Goal: Obtain resource: Obtain resource

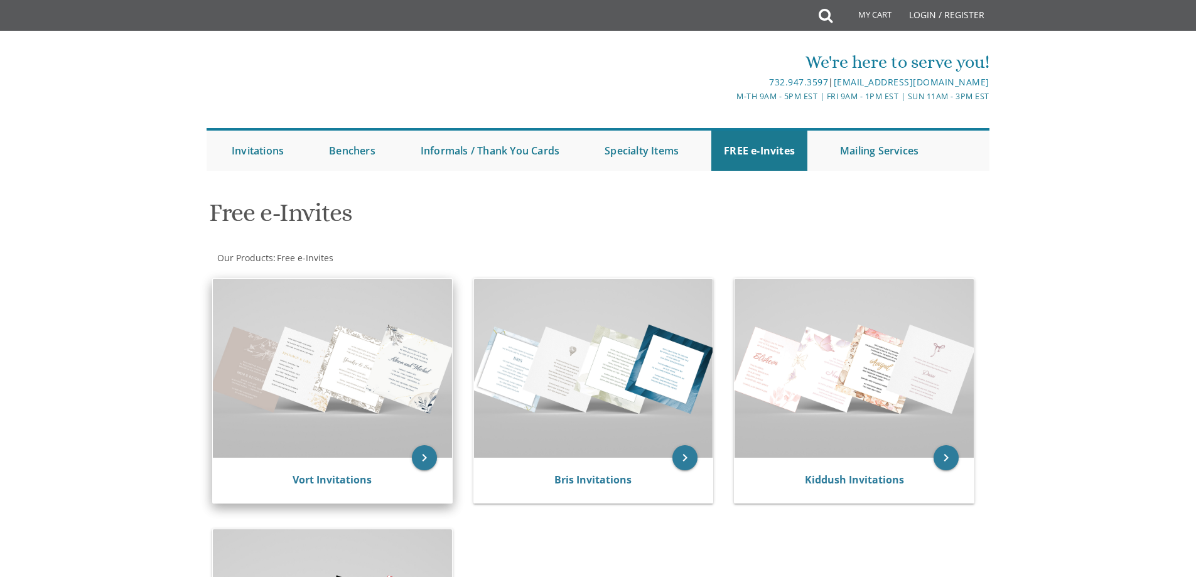
click at [346, 419] on img at bounding box center [332, 368] width 239 height 179
click at [422, 460] on icon "keyboard_arrow_right" at bounding box center [424, 457] width 25 height 25
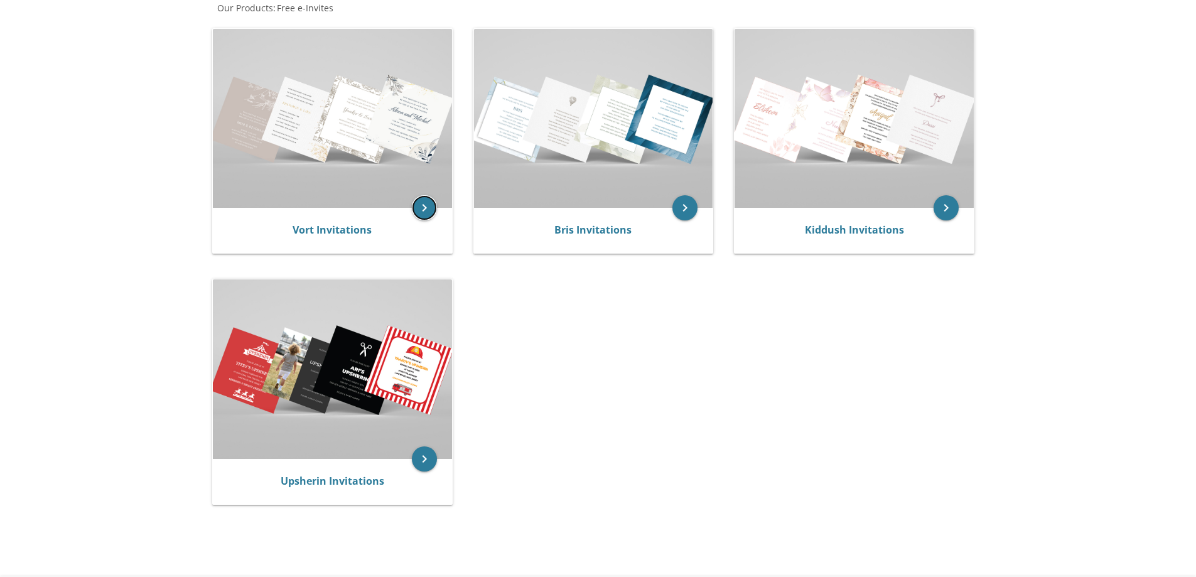
scroll to position [251, 0]
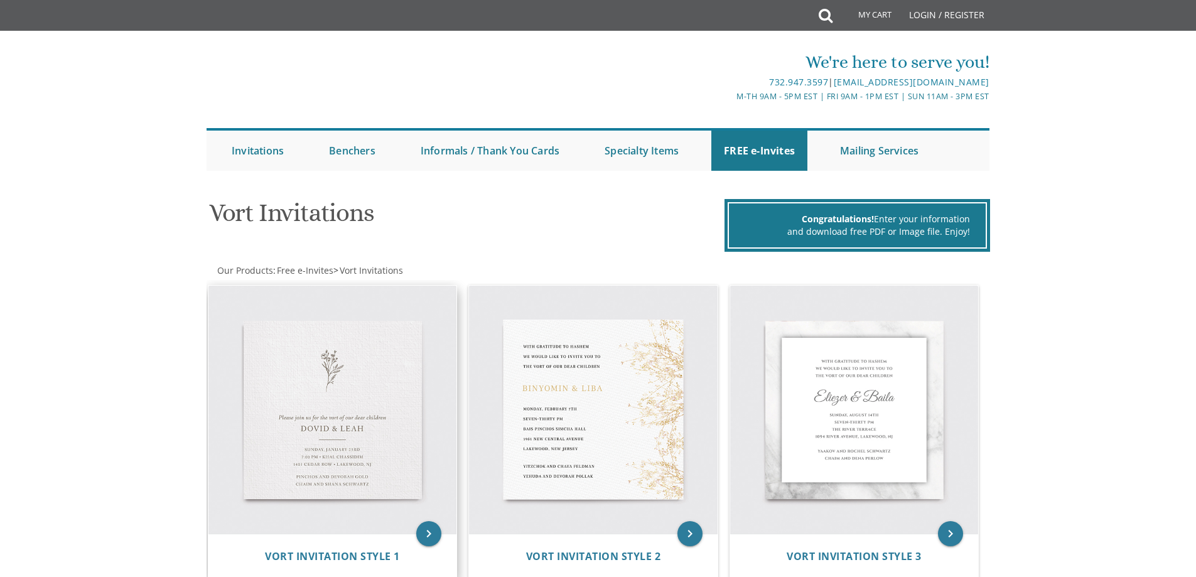
scroll to position [126, 0]
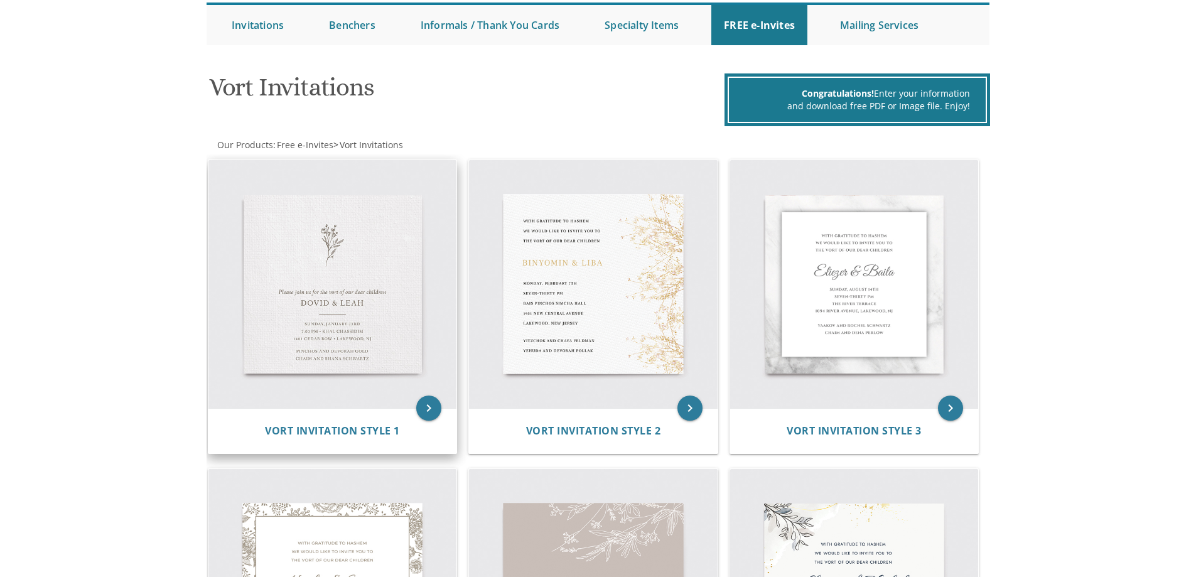
click at [313, 301] on img at bounding box center [332, 284] width 249 height 249
click at [427, 411] on icon "keyboard_arrow_right" at bounding box center [428, 408] width 25 height 25
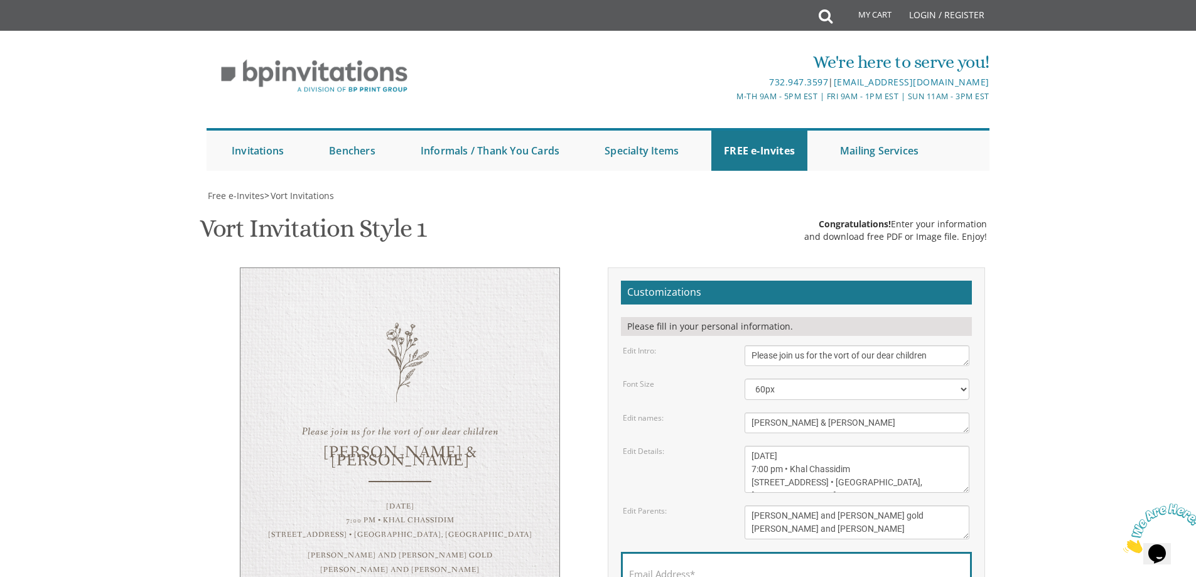
scroll to position [126, 0]
click at [788, 379] on select "40px 50px 60px 70px 80px" at bounding box center [857, 389] width 225 height 21
click at [745, 379] on select "40px 50px 60px 70px 80px" at bounding box center [857, 389] width 225 height 21
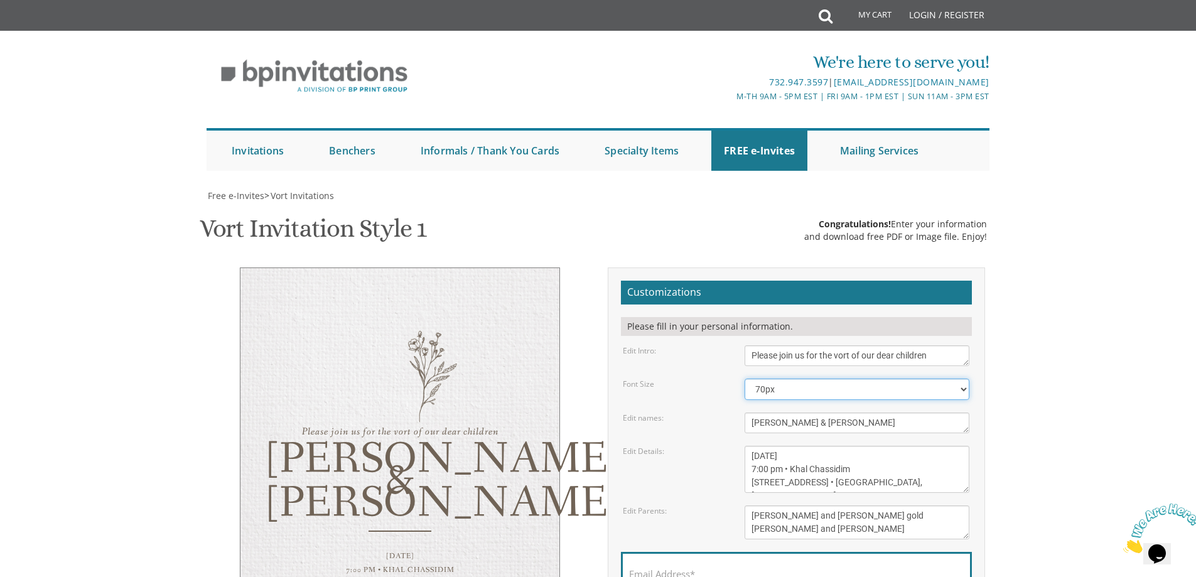
click at [772, 379] on select "40px 50px 60px 70px 80px" at bounding box center [857, 389] width 225 height 21
click at [745, 379] on select "40px 50px 60px 70px 80px" at bounding box center [857, 389] width 225 height 21
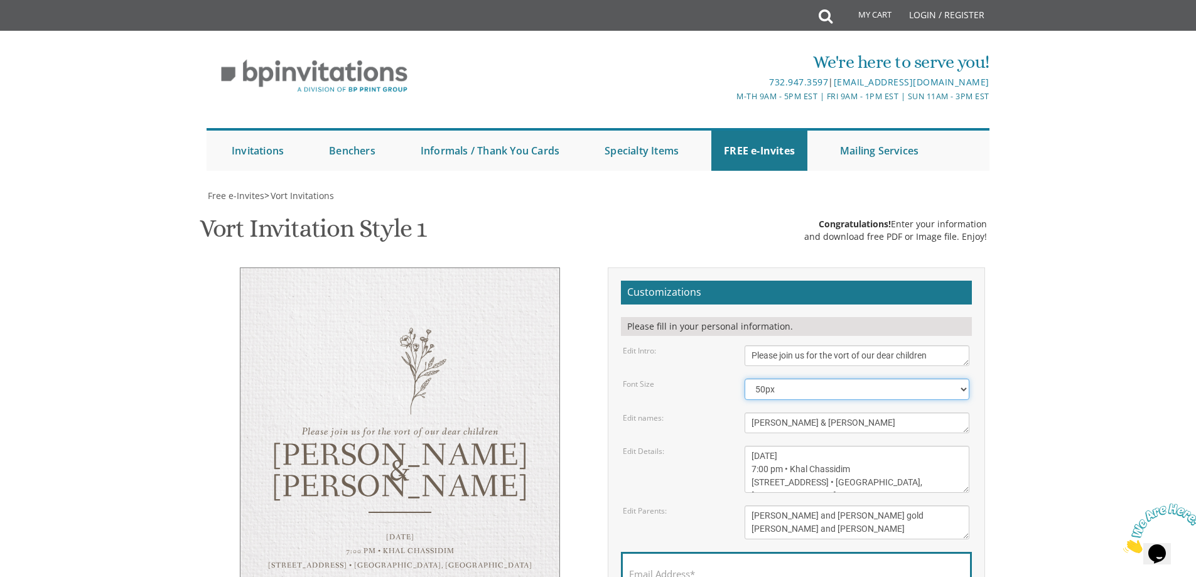
click at [771, 379] on select "40px 50px 60px 70px 80px" at bounding box center [857, 389] width 225 height 21
select select "40px"
click at [745, 379] on select "40px 50px 60px 70px 80px" at bounding box center [857, 389] width 225 height 21
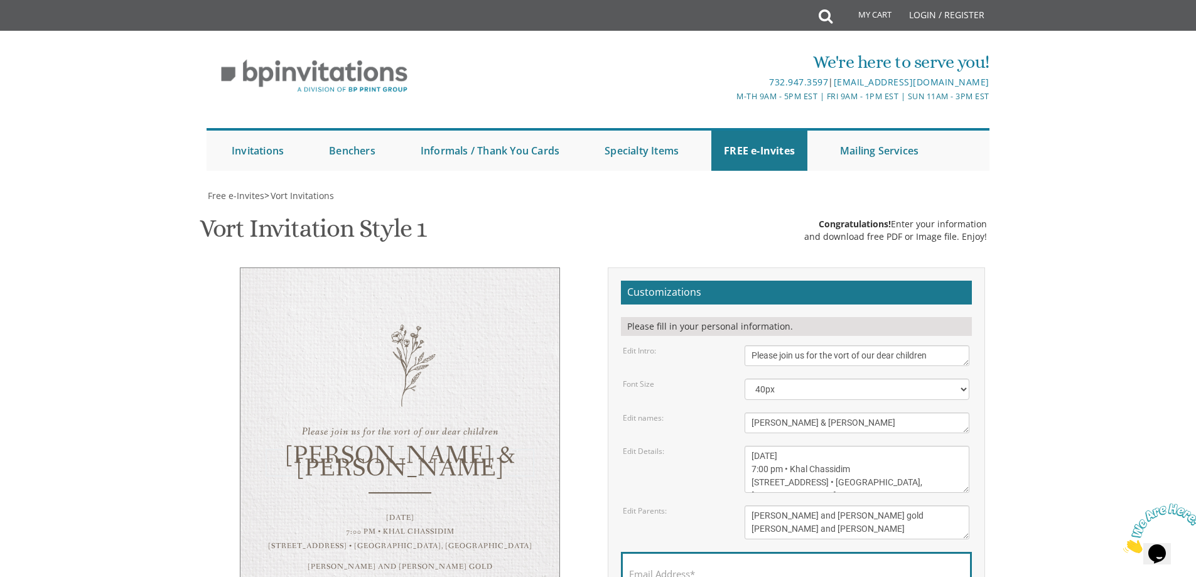
click at [767, 412] on textarea "Dovid & Leah" at bounding box center [857, 422] width 225 height 21
drag, startPoint x: 774, startPoint y: 299, endPoint x: 733, endPoint y: 300, distance: 41.4
click at [733, 412] on div "Edit names: Dovid & Leah" at bounding box center [795, 422] width 365 height 21
drag, startPoint x: 814, startPoint y: 298, endPoint x: 781, endPoint y: 301, distance: 32.9
click at [781, 412] on textarea "Dovid & Leah" at bounding box center [857, 422] width 225 height 21
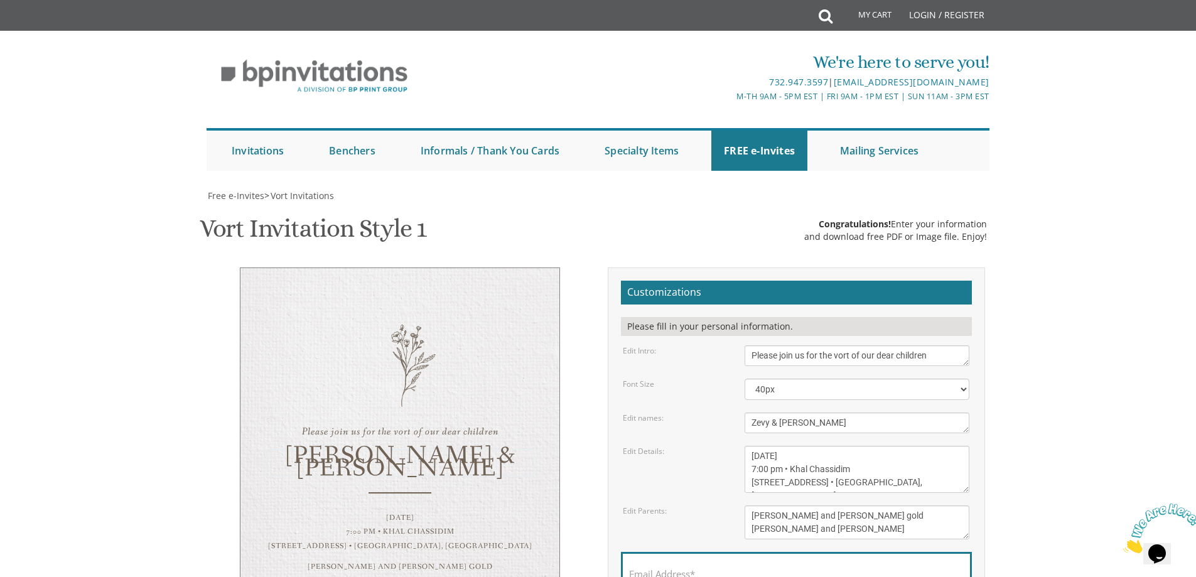
type textarea "Zevy & Batsheva"
click at [841, 446] on textarea "Sunday, January 23rd 7:00 pm • Khal Chassidim 1401 Cedar Row • Lakewood, NJ" at bounding box center [857, 469] width 225 height 47
drag, startPoint x: 833, startPoint y: 328, endPoint x: 731, endPoint y: 328, distance: 101.7
click at [731, 446] on div "Edit Details: Sunday, January 23rd 7:00 pm • Khal Chassidim 1401 Cedar Row • La…" at bounding box center [795, 469] width 365 height 47
click at [846, 446] on textarea "Sunday, January 23rd 7:00 pm • Khal Chassidim 1401 Cedar Row • Lakewood, NJ" at bounding box center [857, 469] width 225 height 47
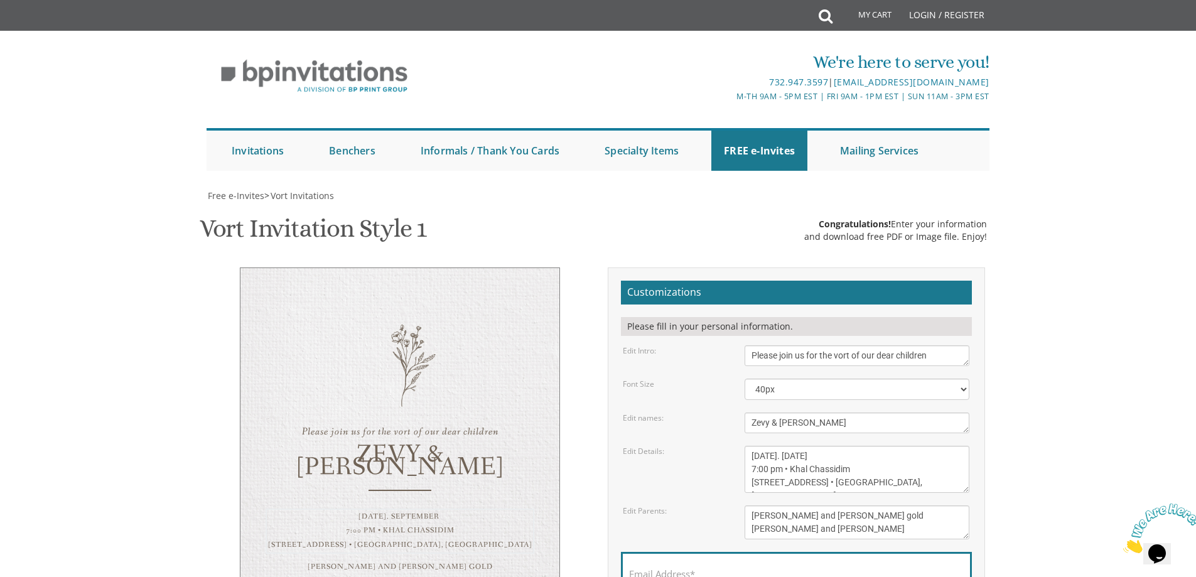
click at [774, 446] on textarea "Sunday, January 23rd 7:00 pm • Khal Chassidim 1401 Cedar Row • Lakewood, NJ" at bounding box center [857, 469] width 225 height 47
click at [767, 446] on textarea "Sunday, January 23rd 7:00 pm • Khal Chassidim 1401 Cedar Row • Lakewood, NJ" at bounding box center [857, 469] width 225 height 47
click at [848, 446] on textarea "Sunday, January 23rd 7:00 pm • Khal Chassidim 1401 Cedar Row • Lakewood, NJ" at bounding box center [857, 469] width 225 height 47
click at [824, 446] on textarea "[DATE] 7:00 pm • Khal Chassidim [STREET_ADDRESS] • [GEOGRAPHIC_DATA], [GEOGRAPH…" at bounding box center [857, 469] width 225 height 47
click at [815, 446] on textarea "[DATE] 7:00 pm • Khal Chassidim [STREET_ADDRESS] • [GEOGRAPHIC_DATA], [GEOGRAPH…" at bounding box center [857, 469] width 225 height 47
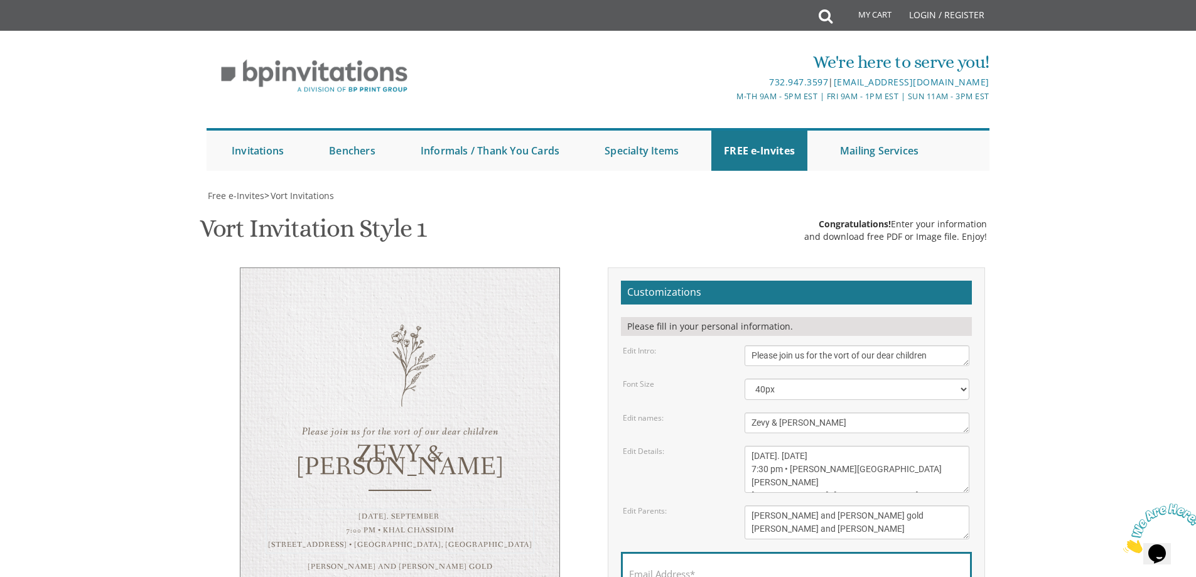
click at [812, 446] on textarea "[DATE] 7:00 pm • Khal Chassidim [STREET_ADDRESS] • [GEOGRAPHIC_DATA], [GEOGRAPH…" at bounding box center [857, 469] width 225 height 47
click at [815, 446] on textarea "[DATE] 7:00 pm • Khal Chassidim [STREET_ADDRESS] • [GEOGRAPHIC_DATA], [GEOGRAPH…" at bounding box center [857, 469] width 225 height 47
click at [915, 446] on textarea "[DATE] 7:00 pm • Khal Chassidim [STREET_ADDRESS] • [GEOGRAPHIC_DATA], [GEOGRAPH…" at bounding box center [857, 469] width 225 height 47
click at [881, 446] on textarea "[DATE] 7:00 pm • Khal Chassidim [STREET_ADDRESS] • [GEOGRAPHIC_DATA], [GEOGRAPH…" at bounding box center [857, 469] width 225 height 47
drag, startPoint x: 954, startPoint y: 357, endPoint x: 894, endPoint y: 358, distance: 59.7
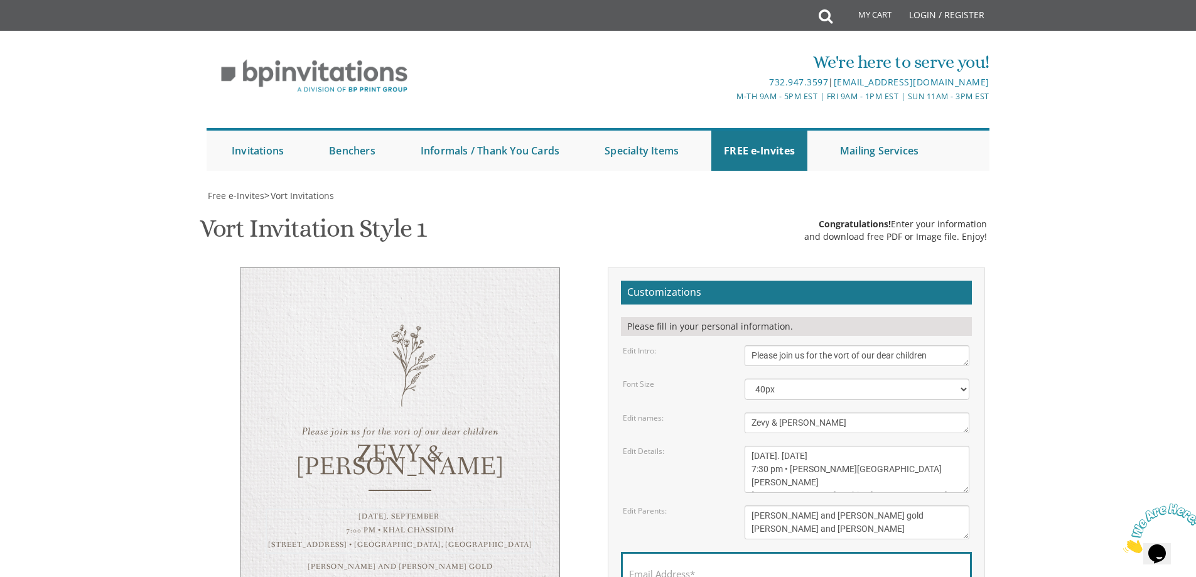
click at [894, 446] on textarea "[DATE] 7:00 pm • Khal Chassidim [STREET_ADDRESS] • [GEOGRAPHIC_DATA], [GEOGRAPH…" at bounding box center [857, 469] width 225 height 47
type textarea "Tuesday. September 16 7:30 pm • Hillel Roberts Simcha Hall Telshe Yeshiva 3525 …"
click at [796, 505] on textarea "[PERSON_NAME] and [PERSON_NAME] gold [PERSON_NAME] and [PERSON_NAME]" at bounding box center [857, 522] width 225 height 34
drag, startPoint x: 856, startPoint y: 386, endPoint x: 739, endPoint y: 396, distance: 117.8
click at [739, 505] on div "[PERSON_NAME] and [PERSON_NAME] gold [PERSON_NAME] and [PERSON_NAME]" at bounding box center [857, 522] width 244 height 34
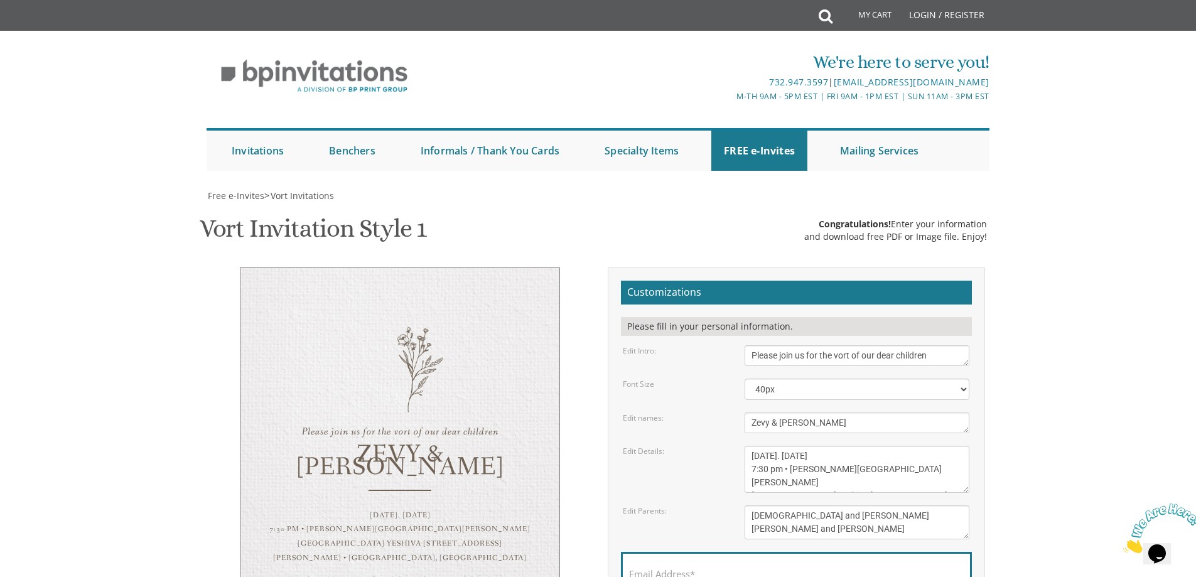
drag, startPoint x: 862, startPoint y: 404, endPoint x: 650, endPoint y: 425, distance: 212.6
click at [650, 425] on form "Customizations Please fill in your personal information. Edit Intro: Please joi…" at bounding box center [796, 466] width 351 height 370
type textarea "[DEMOGRAPHIC_DATA] and [PERSON_NAME] and [PERSON_NAME]"
click at [792, 446] on textarea "[DATE] 7:00 pm • Khal Chassidim [STREET_ADDRESS] • [GEOGRAPHIC_DATA], [GEOGRAPH…" at bounding box center [857, 469] width 225 height 47
click at [847, 446] on textarea "[DATE] 7:00 pm • Khal Chassidim [STREET_ADDRESS] • [GEOGRAPHIC_DATA], [GEOGRAPH…" at bounding box center [857, 469] width 225 height 47
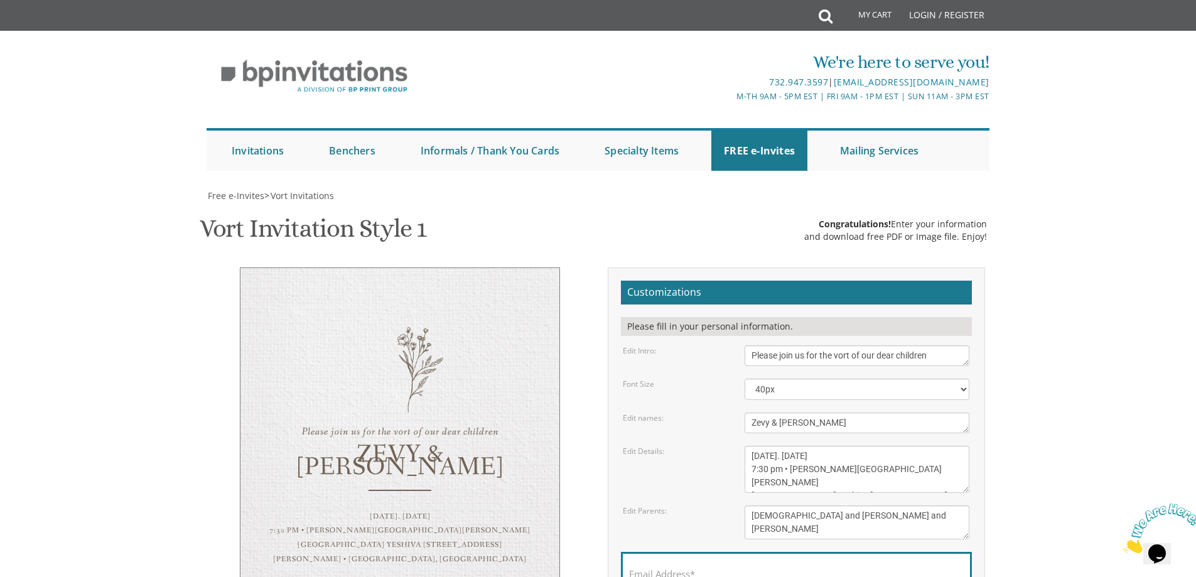
click at [817, 446] on textarea "[DATE] 7:00 pm • Khal Chassidim [STREET_ADDRESS] • [GEOGRAPHIC_DATA], [GEOGRAPH…" at bounding box center [857, 469] width 225 height 47
click at [791, 505] on textarea "[PERSON_NAME] and [PERSON_NAME] gold [PERSON_NAME] and [PERSON_NAME]" at bounding box center [857, 522] width 225 height 34
click at [837, 446] on textarea "[DATE] 7:00 pm • Khal Chassidim [STREET_ADDRESS] • [GEOGRAPHIC_DATA], [GEOGRAPH…" at bounding box center [857, 469] width 225 height 47
click at [856, 446] on textarea "[DATE] 7:00 pm • Khal Chassidim [STREET_ADDRESS] • [GEOGRAPHIC_DATA], [GEOGRAPH…" at bounding box center [857, 469] width 225 height 47
type textarea "Tuesday. September 16 7:30 pm • Hillel Roberts Simcha Hall Telshe Yeshiva 3525 …"
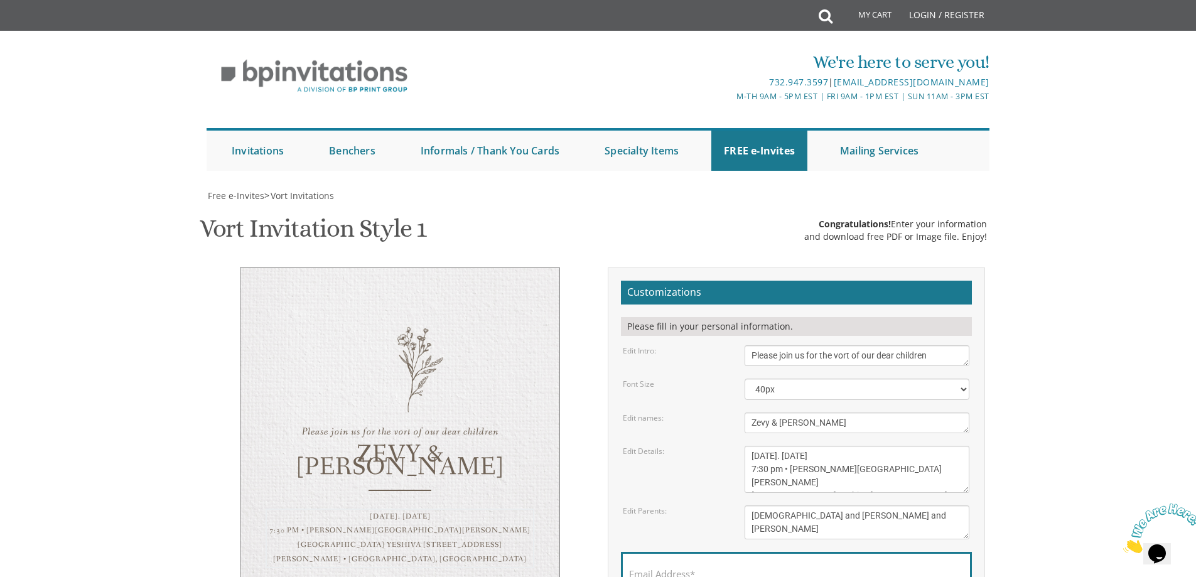
click at [803, 505] on textarea "[PERSON_NAME] and [PERSON_NAME] gold [PERSON_NAME] and [PERSON_NAME]" at bounding box center [857, 522] width 225 height 34
click at [694, 568] on label "Email Address*" at bounding box center [662, 574] width 66 height 13
click at [694, 573] on input "Email Address*" at bounding box center [796, 581] width 335 height 16
type input "[EMAIL_ADDRESS][DOMAIN_NAME]"
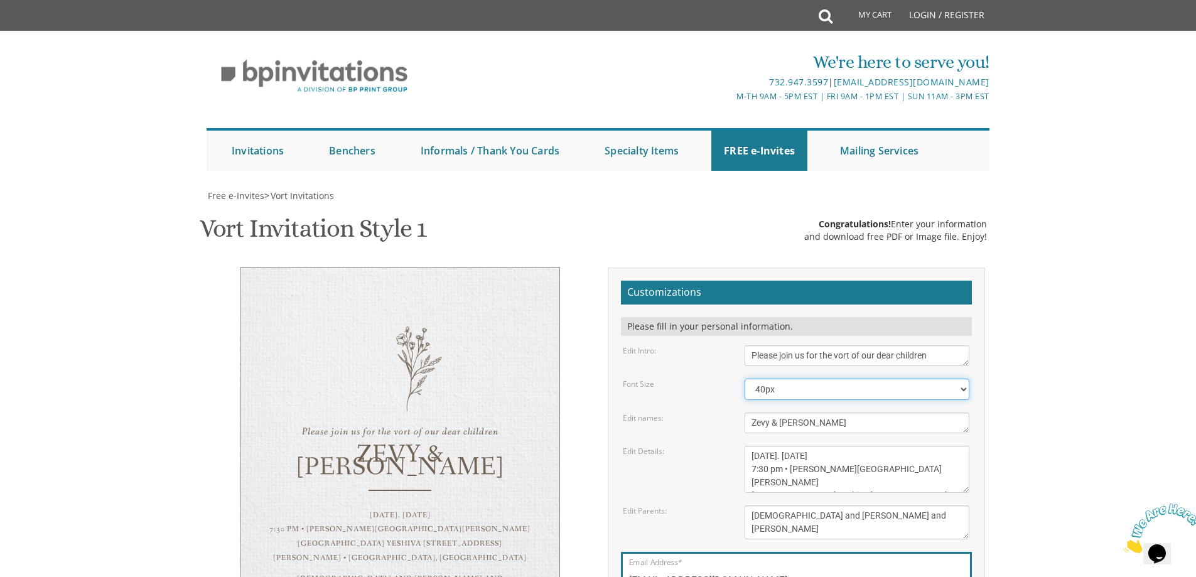
click at [793, 379] on select "40px 50px 60px 70px 80px" at bounding box center [857, 389] width 225 height 21
click at [745, 379] on select "40px 50px 60px 70px 80px" at bounding box center [857, 389] width 225 height 21
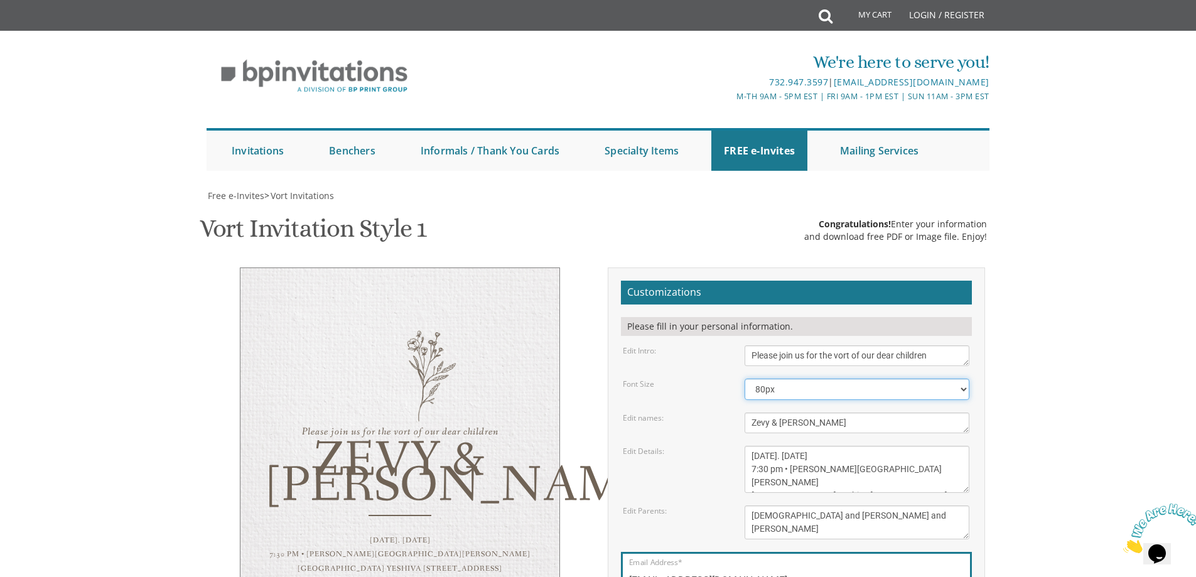
drag, startPoint x: 779, startPoint y: 200, endPoint x: 779, endPoint y: 207, distance: 6.9
click at [779, 379] on select "40px 50px 60px 70px 80px" at bounding box center [857, 389] width 225 height 21
select select "40px"
click at [745, 379] on select "40px 50px 60px 70px 80px" at bounding box center [857, 389] width 225 height 21
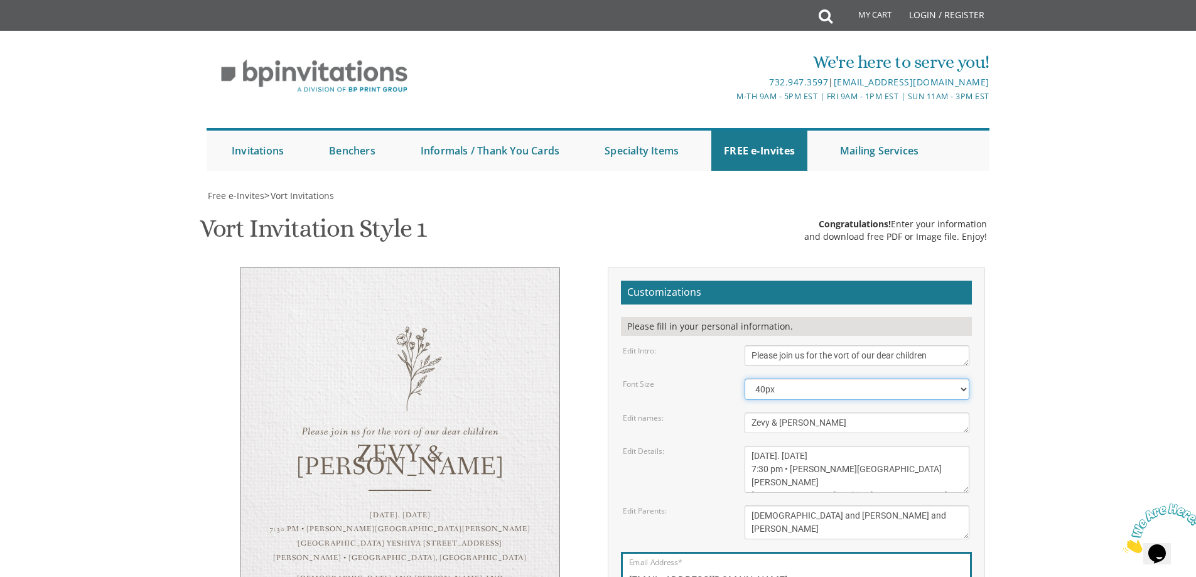
scroll to position [0, 0]
click at [772, 383] on select "40px 50px 60px 70px 80px" at bounding box center [857, 389] width 225 height 21
click at [745, 379] on select "40px 50px 60px 70px 80px" at bounding box center [857, 389] width 225 height 21
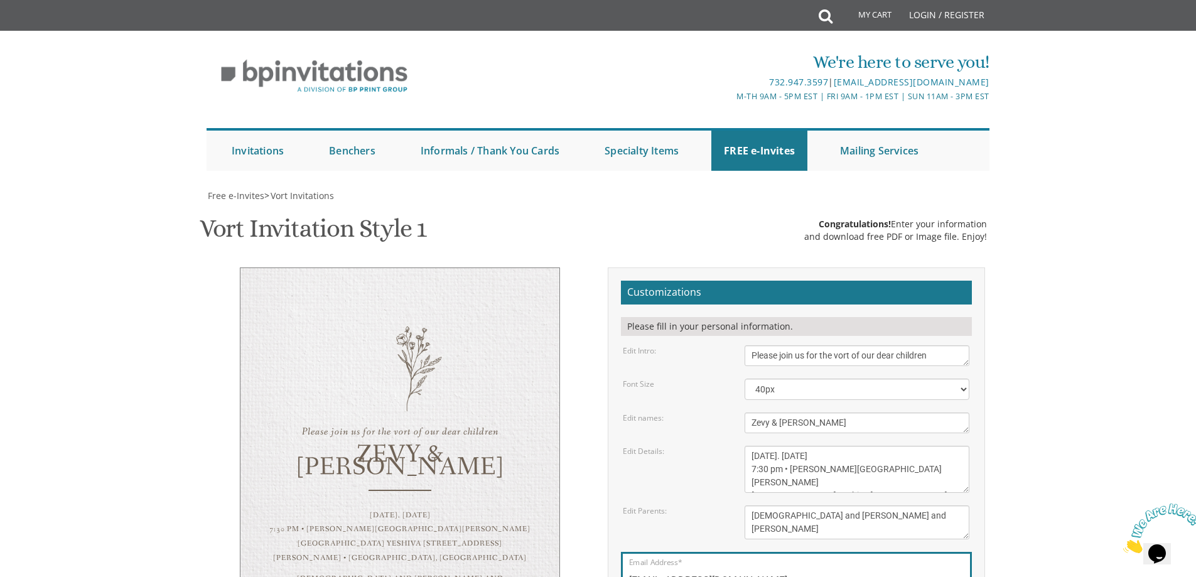
click at [763, 573] on input "[EMAIL_ADDRESS][DOMAIN_NAME]" at bounding box center [796, 581] width 335 height 16
click at [741, 573] on input "[EMAIL_ADDRESS][DOMAIN_NAME]" at bounding box center [796, 581] width 335 height 16
drag, startPoint x: 492, startPoint y: 285, endPoint x: 810, endPoint y: 234, distance: 321.7
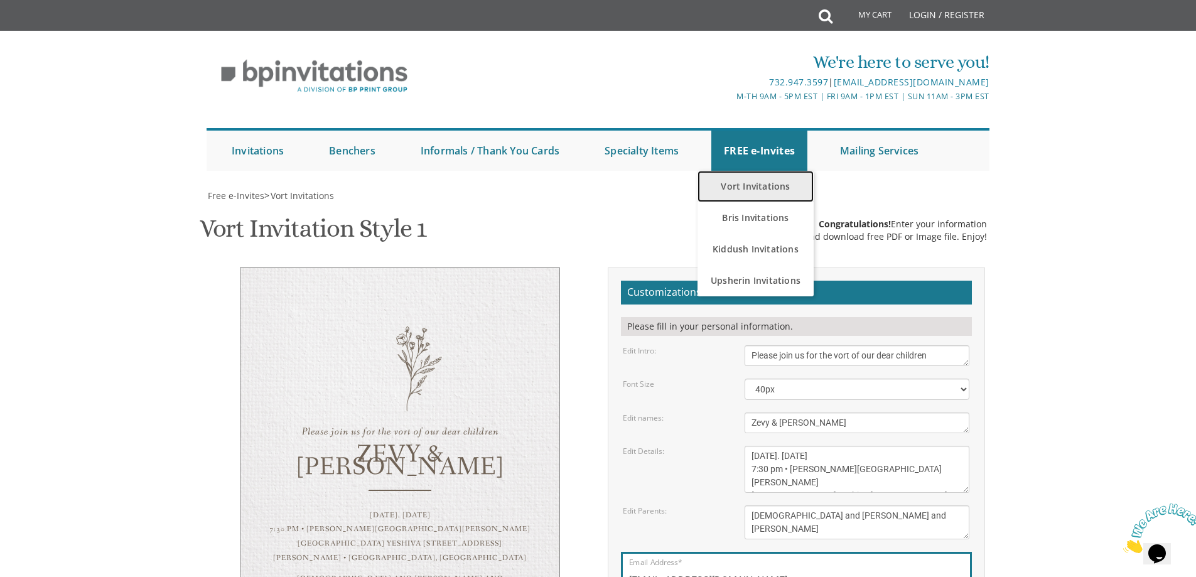
click at [755, 188] on link "Vort Invitations" at bounding box center [755, 186] width 116 height 31
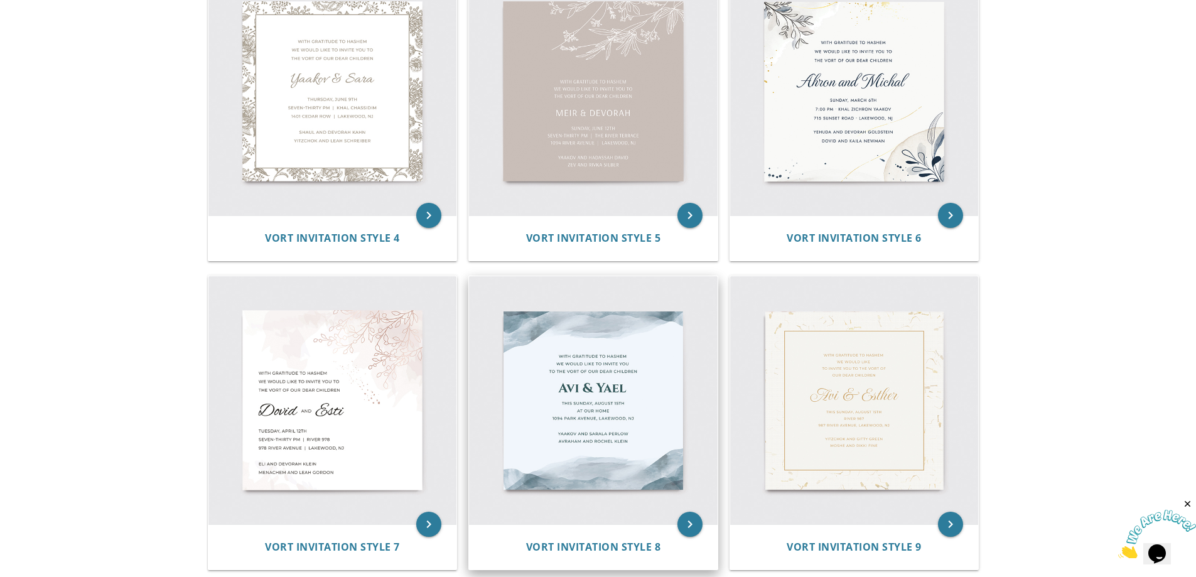
scroll to position [628, 0]
click at [380, 431] on img at bounding box center [332, 400] width 249 height 249
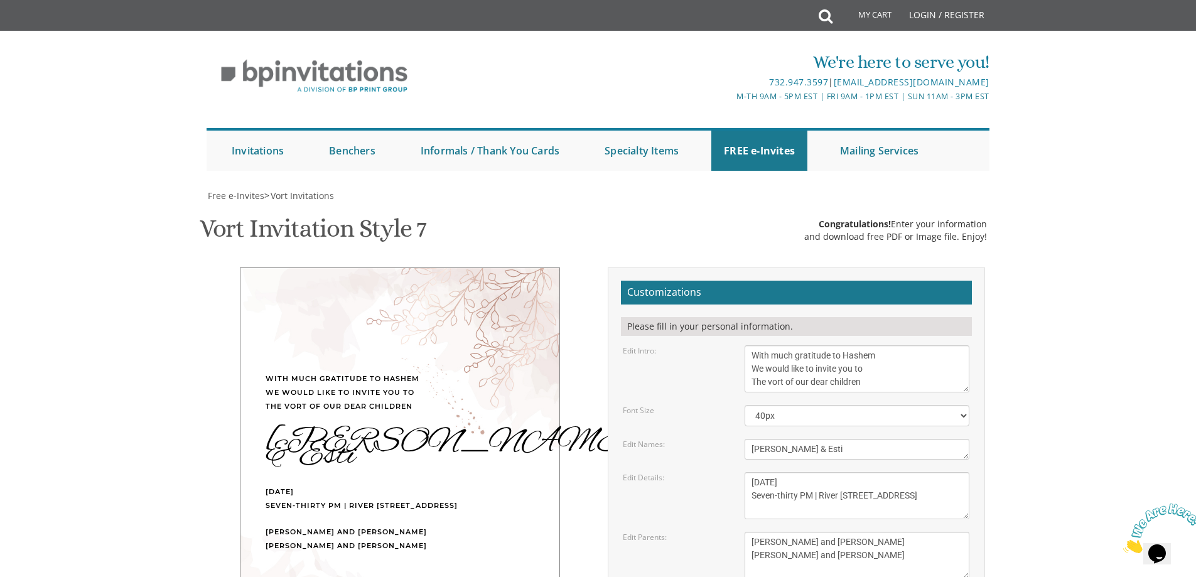
scroll to position [251, 0]
click at [797, 405] on select "40px 50px 60px" at bounding box center [857, 415] width 225 height 21
drag, startPoint x: 789, startPoint y: 168, endPoint x: 782, endPoint y: 192, distance: 25.0
click at [789, 405] on select "40px 50px 60px" at bounding box center [857, 415] width 225 height 21
drag, startPoint x: 774, startPoint y: 199, endPoint x: 686, endPoint y: 203, distance: 88.6
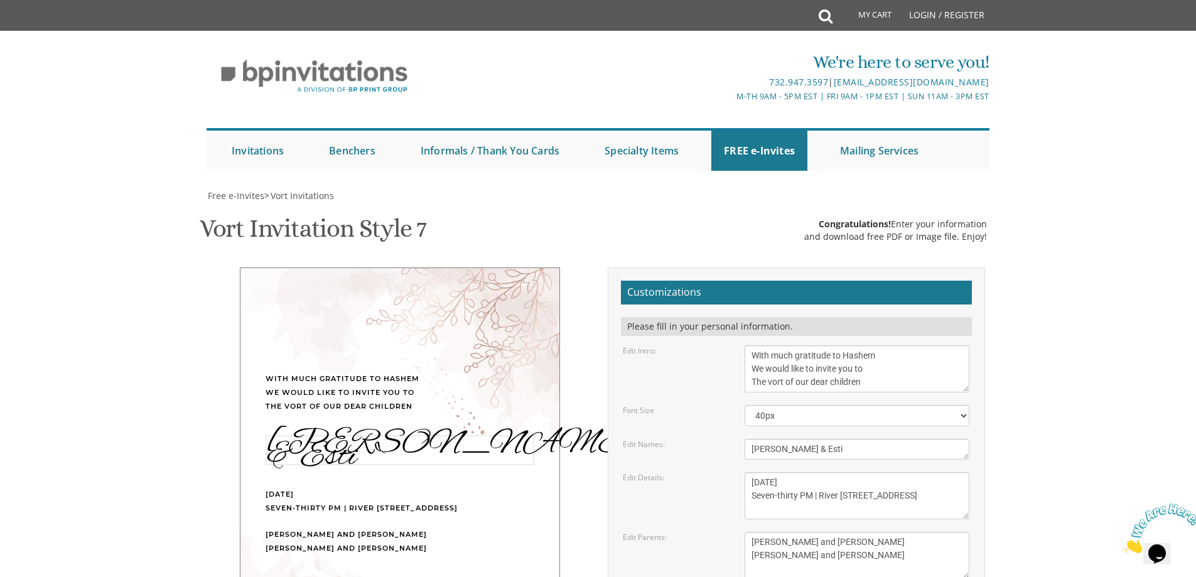
click at [685, 439] on div "Edit Names: Dovid & Esti" at bounding box center [795, 449] width 365 height 21
drag, startPoint x: 813, startPoint y: 205, endPoint x: 781, endPoint y: 204, distance: 32.0
click at [781, 439] on textarea "Dovid & Esti" at bounding box center [857, 449] width 225 height 21
type textarea "Zevy & [PERSON_NAME]"
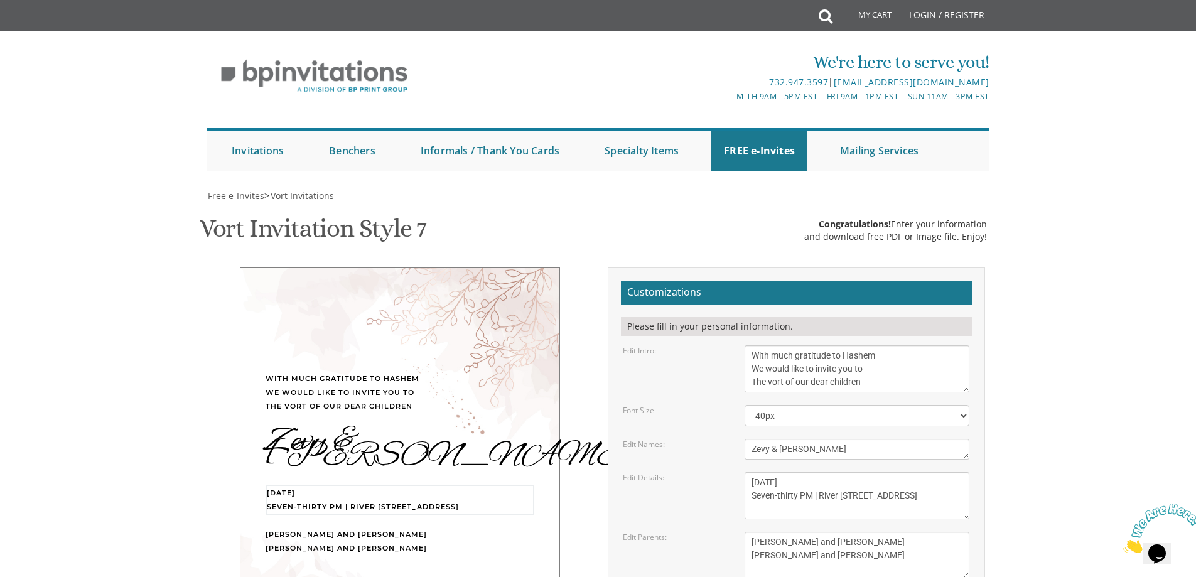
click at [802, 472] on textarea "Tuesday, April 12th Seven-thirty PM | River 978 978 River Avenue | Lakewood, NJ" at bounding box center [857, 495] width 225 height 47
drag, startPoint x: 827, startPoint y: 230, endPoint x: 790, endPoint y: 234, distance: 37.9
click at [790, 472] on textarea "Tuesday, April 12th Seven-thirty PM | River 978 978 River Avenue | Lakewood, NJ" at bounding box center [857, 495] width 225 height 47
drag, startPoint x: 861, startPoint y: 244, endPoint x: 822, endPoint y: 250, distance: 38.8
click at [822, 472] on textarea "Tuesday, April 12th Seven-thirty PM | River 978 978 River Avenue | Lakewood, NJ" at bounding box center [857, 495] width 225 height 47
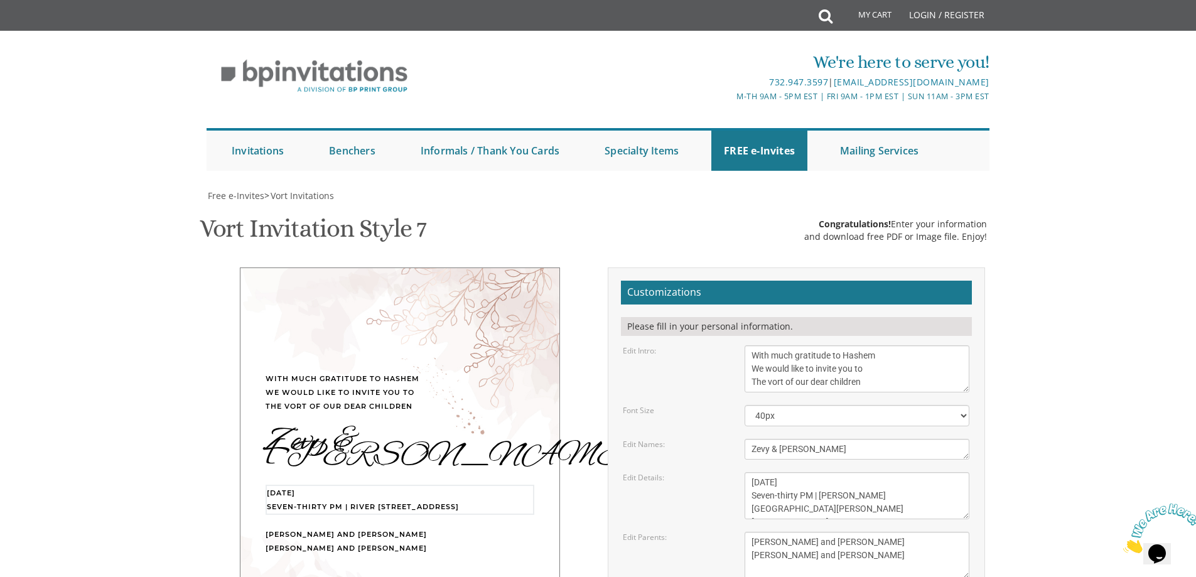
click at [805, 472] on textarea "Tuesday, April 12th Seven-thirty PM | River 978 978 River Avenue | Lakewood, NJ" at bounding box center [857, 495] width 225 height 47
drag, startPoint x: 819, startPoint y: 258, endPoint x: 748, endPoint y: 255, distance: 70.4
click at [750, 472] on textarea "Tuesday, April 12th Seven-thirty PM | River 978 978 River Avenue | Lakewood, NJ" at bounding box center [857, 495] width 225 height 47
drag, startPoint x: 947, startPoint y: 261, endPoint x: 890, endPoint y: 262, distance: 57.1
click at [890, 472] on textarea "Tuesday, April 12th Seven-thirty PM | River 978 978 River Avenue | Lakewood, NJ" at bounding box center [857, 495] width 225 height 47
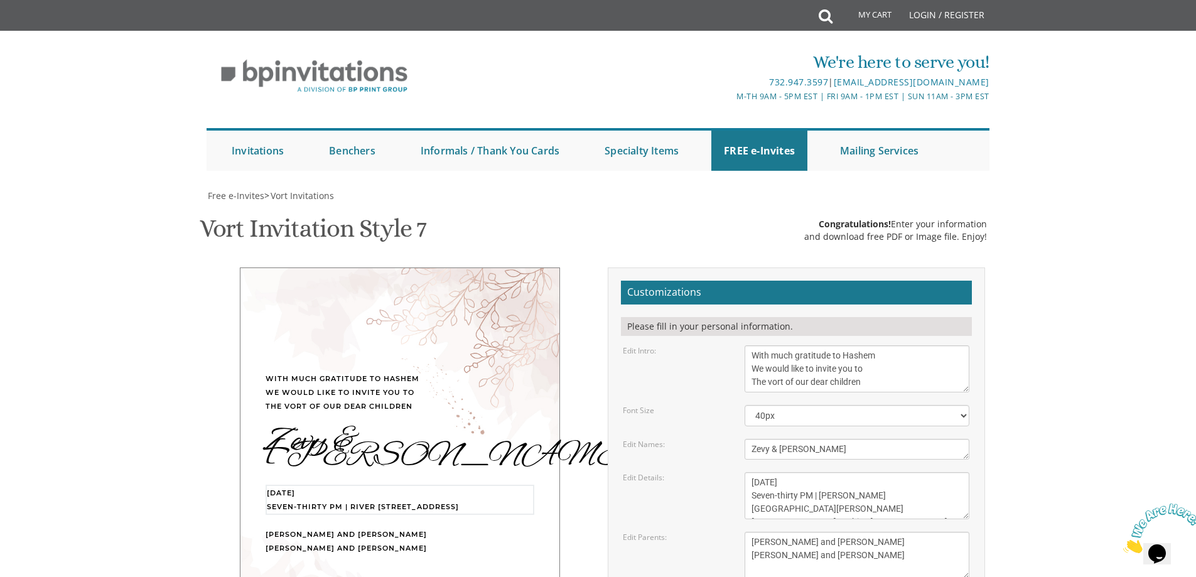
type textarea "Tuesday, September 16 Seven-thirty PM | Hillel Roberts Simcha Hall Telshe Yeshi…"
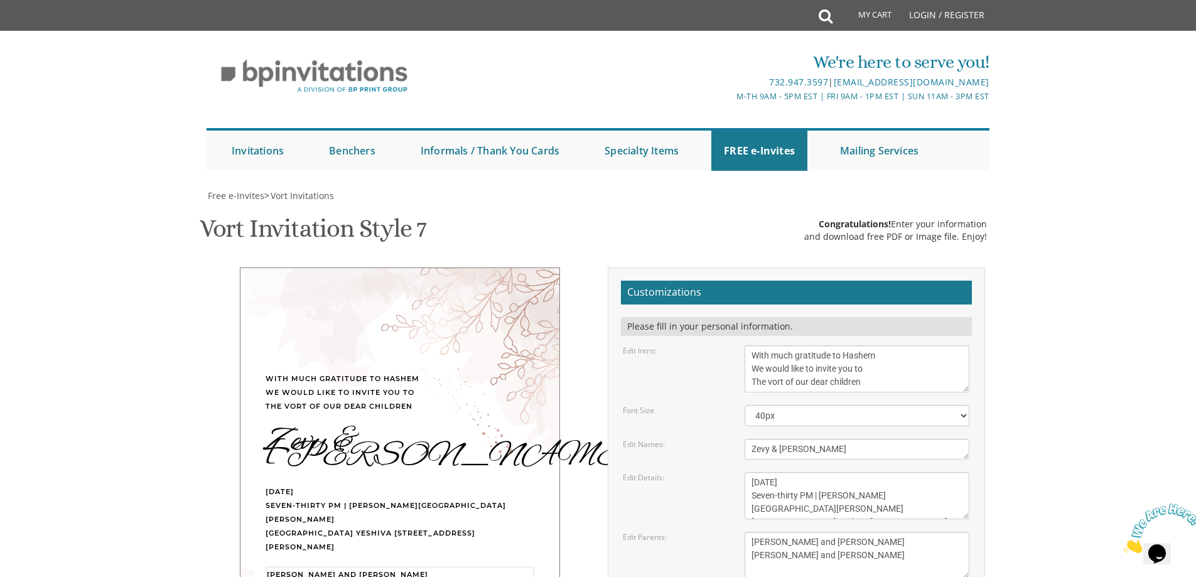
click at [802, 532] on textarea "Gershon and Leah cohen Tzvi and Chaya Friedman" at bounding box center [857, 555] width 225 height 47
drag, startPoint x: 851, startPoint y: 288, endPoint x: 722, endPoint y: 290, distance: 129.3
click at [722, 532] on div "Edit Parents: Gershon and Leah cohen Tzvi and Chaya Friedman" at bounding box center [795, 555] width 365 height 47
drag, startPoint x: 862, startPoint y: 304, endPoint x: 709, endPoint y: 304, distance: 153.2
click at [709, 532] on div "Edit Parents: Gershon and Leah cohen Tzvi and Chaya Friedman" at bounding box center [795, 555] width 365 height 47
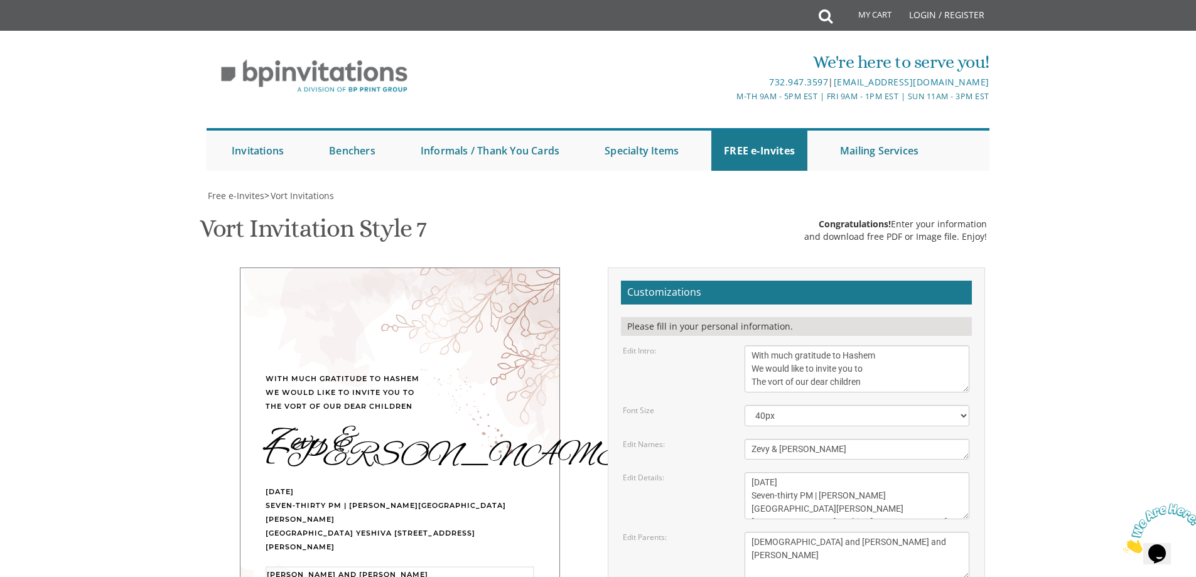
type textarea "[DEMOGRAPHIC_DATA] and [PERSON_NAME] and [PERSON_NAME]"
click at [849, 472] on textarea "Tuesday, April 12th Seven-thirty PM | River 978 978 River Avenue | Lakewood, NJ" at bounding box center [857, 495] width 225 height 47
type textarea "Tuesday, September 16th Seven-thirty PM | Hillel Roberts Simcha Hall Telshe Yes…"
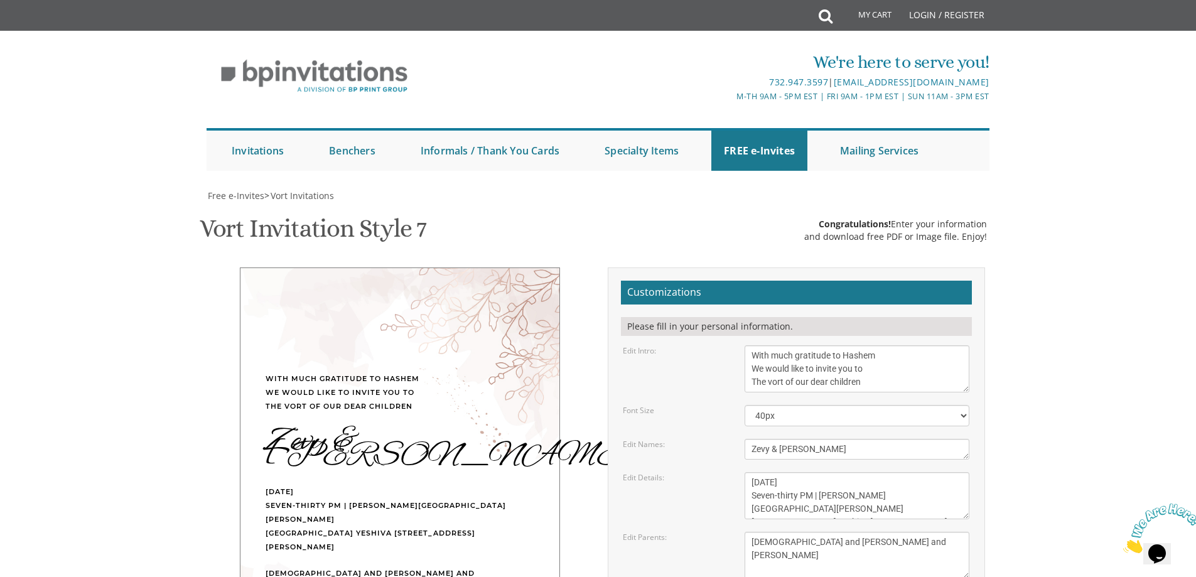
type input "[EMAIL_ADDRESS][DOMAIN_NAME]"
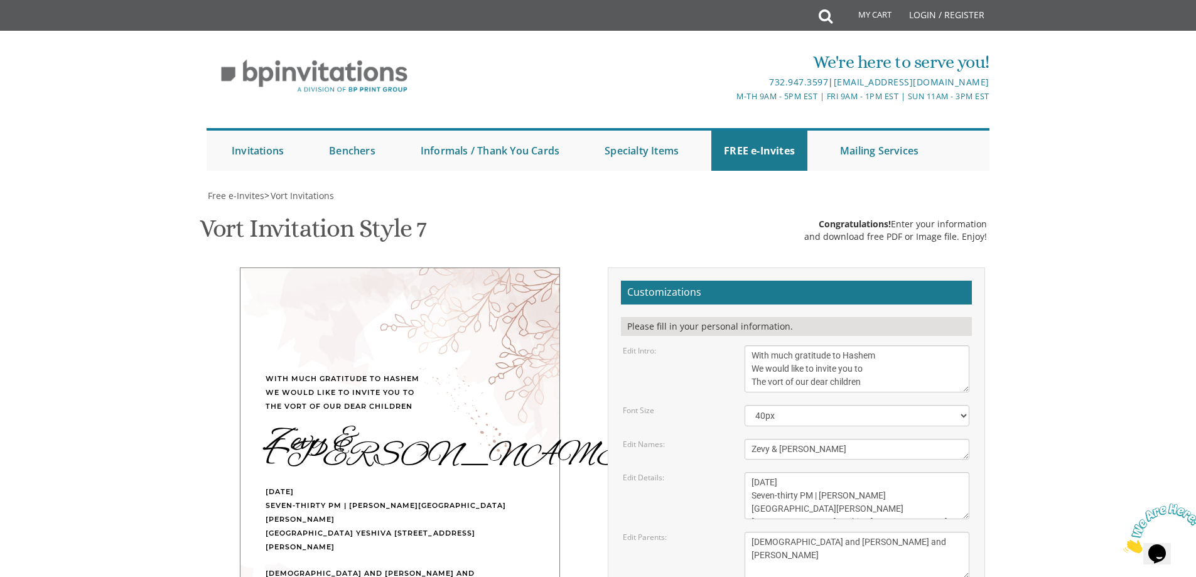
scroll to position [0, 0]
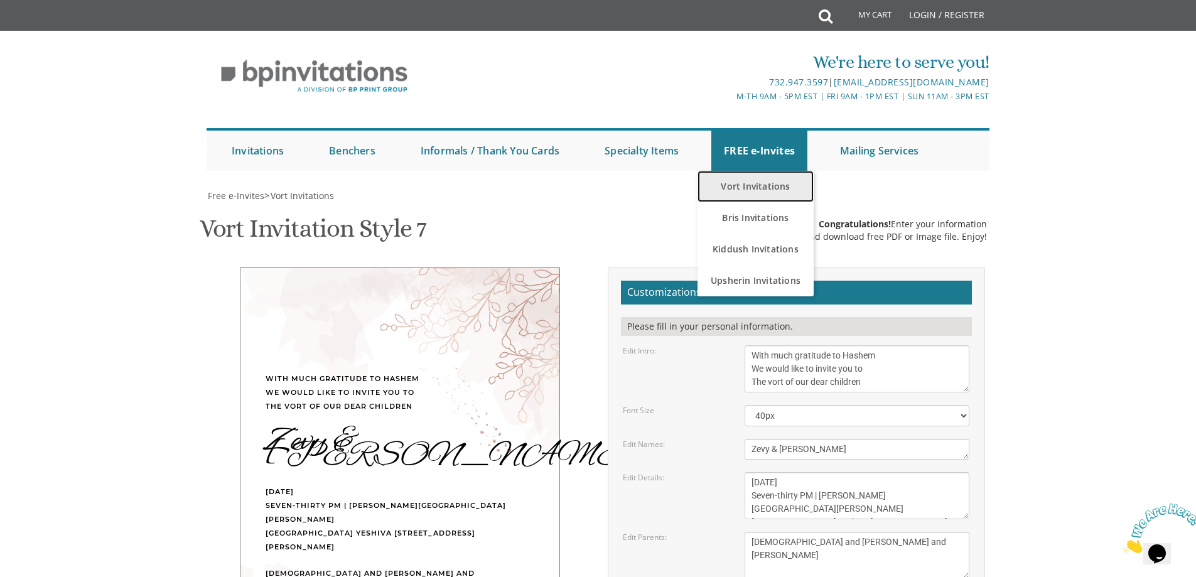
click at [755, 180] on link "Vort Invitations" at bounding box center [755, 186] width 116 height 31
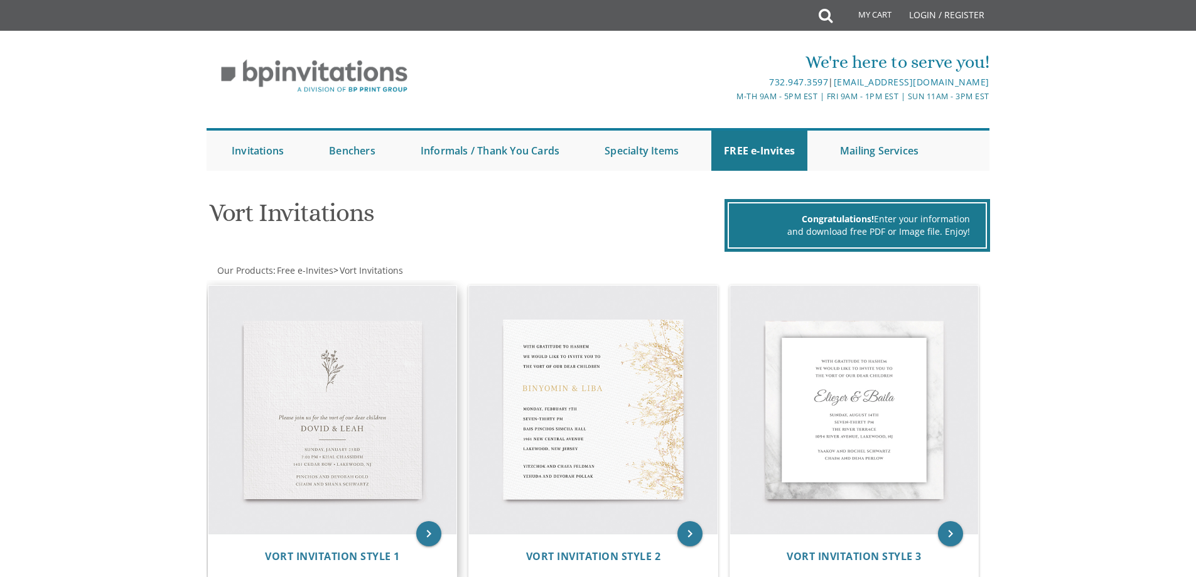
click at [321, 440] on img at bounding box center [332, 410] width 249 height 249
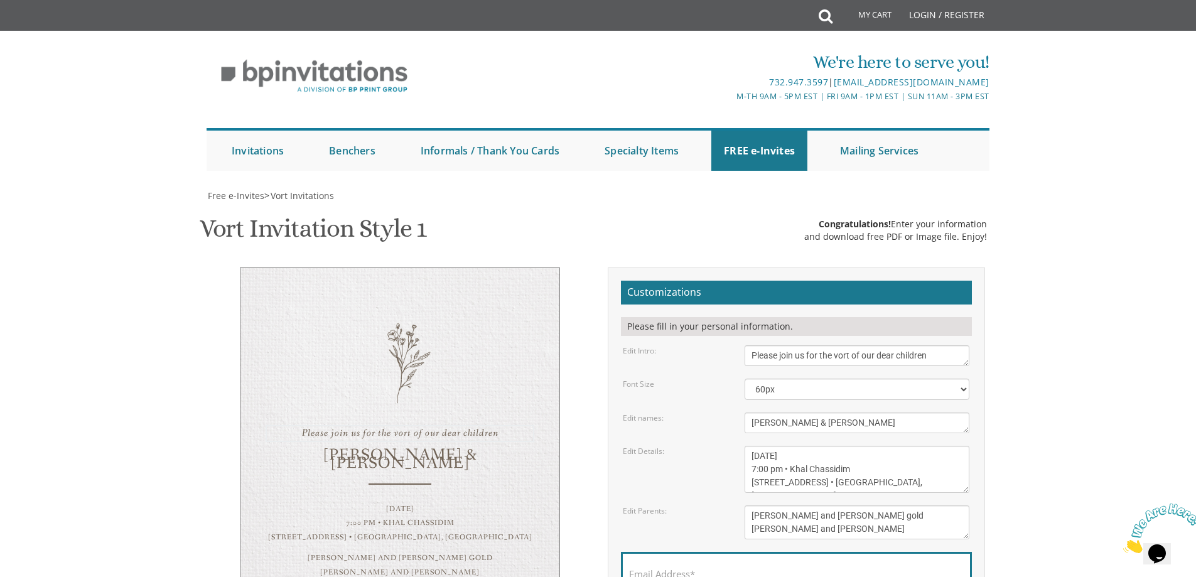
drag, startPoint x: 937, startPoint y: 354, endPoint x: 713, endPoint y: 379, distance: 224.8
click at [713, 379] on form "Customizations Please fill in your personal information. Edit Intro: Please joi…" at bounding box center [796, 466] width 351 height 370
click at [782, 352] on textarea "Please join us for the vort of our dear children" at bounding box center [857, 355] width 225 height 21
click at [831, 357] on textarea "Please join us for the vort of our dear children" at bounding box center [857, 355] width 225 height 21
drag, startPoint x: 817, startPoint y: 357, endPoint x: 653, endPoint y: 357, distance: 164.5
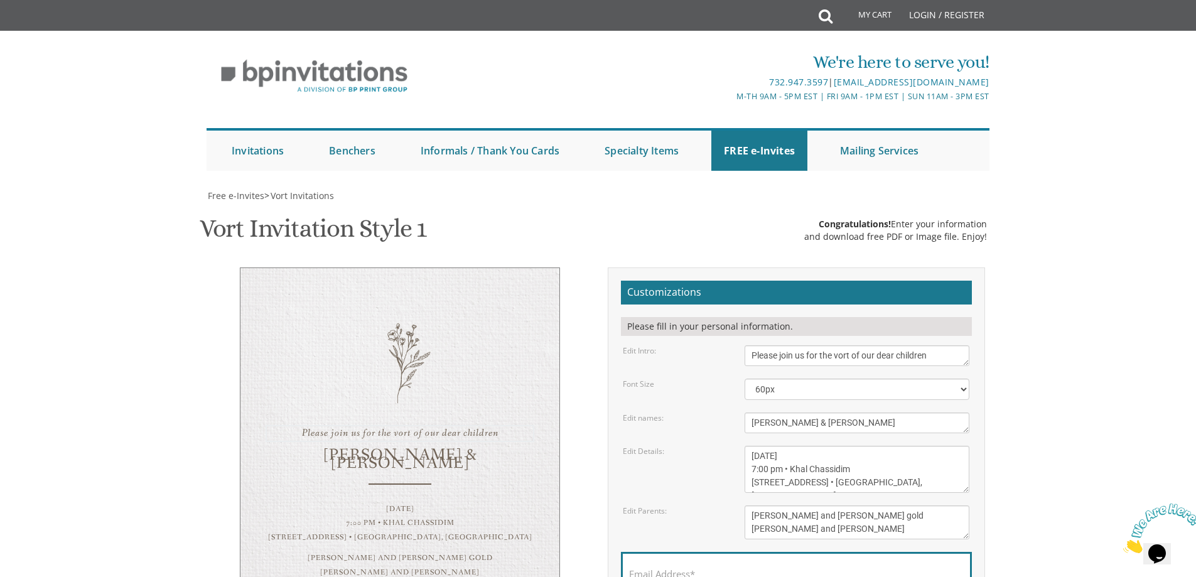
click at [653, 357] on div "Edit Intro: Please join us for the vort of our dear children" at bounding box center [795, 355] width 365 height 21
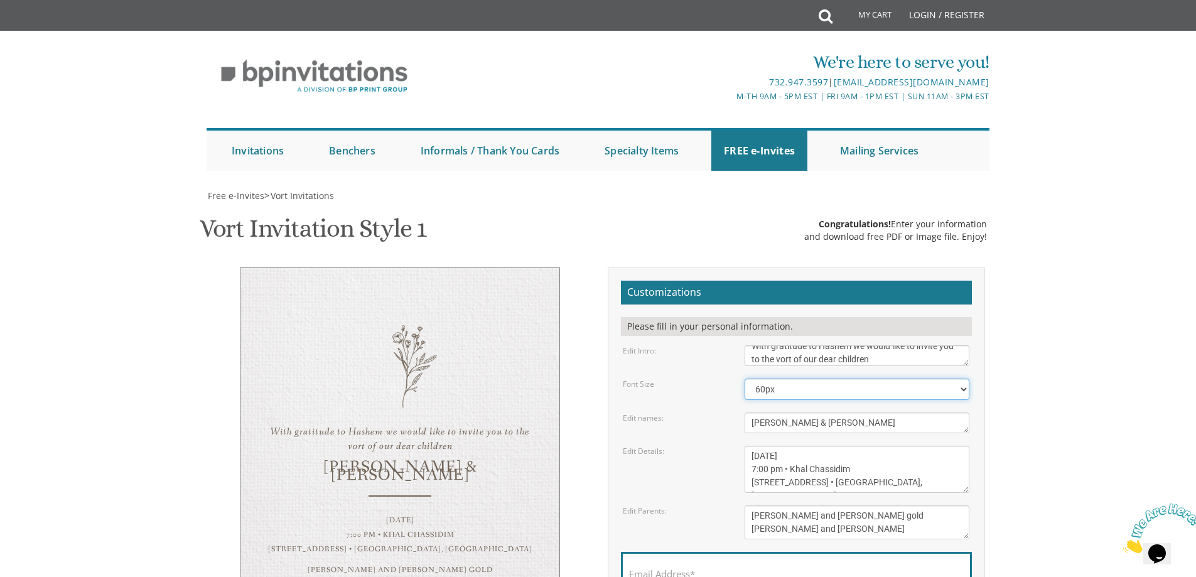
click at [788, 387] on select "40px 50px 60px 70px 80px" at bounding box center [857, 389] width 225 height 21
click at [879, 342] on form "Customizations Please fill in your personal information. Edit Intro: Please joi…" at bounding box center [796, 466] width 351 height 370
click at [853, 356] on textarea "Please join us for the vort of our dear children" at bounding box center [857, 355] width 225 height 21
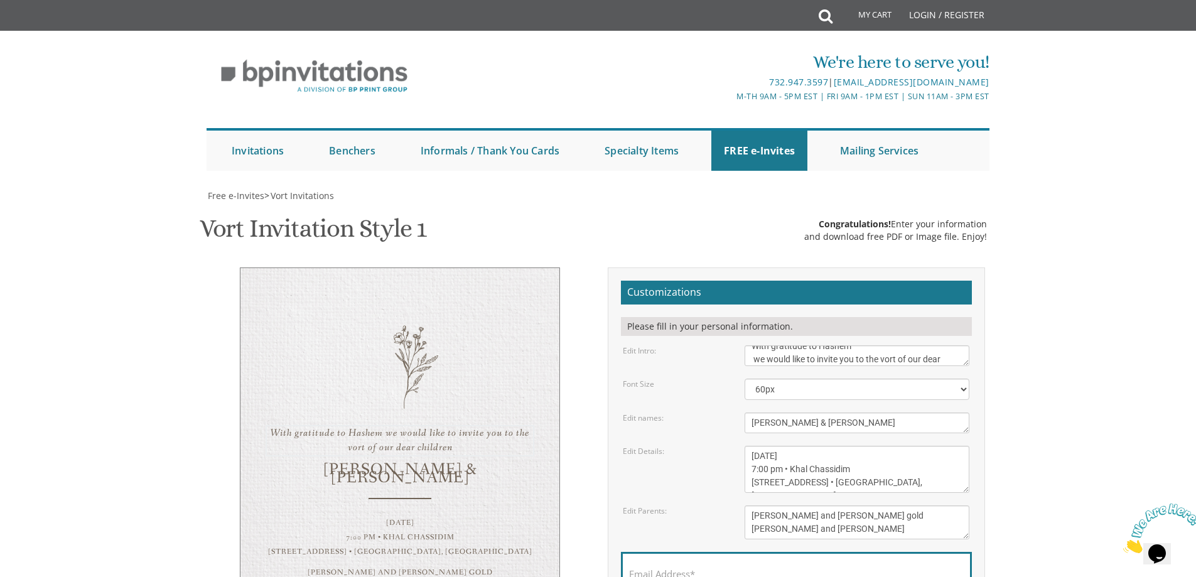
click at [788, 377] on form "Customizations Please fill in your personal information. Edit Intro: Please joi…" at bounding box center [796, 466] width 351 height 370
click at [867, 358] on textarea "Please join us for the vort of our dear children" at bounding box center [857, 355] width 225 height 21
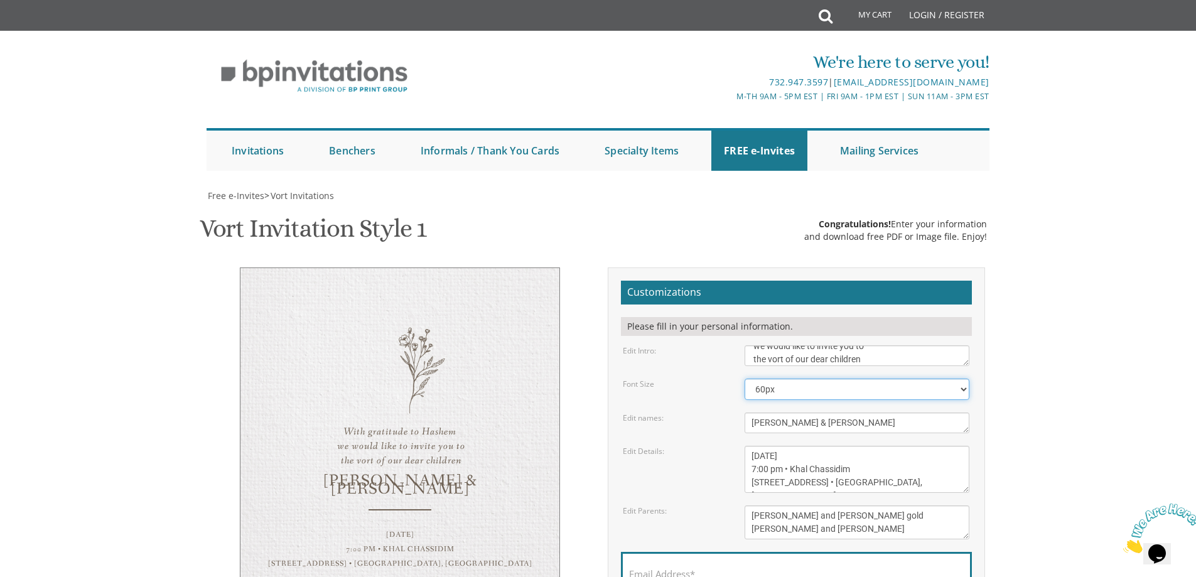
click at [836, 387] on select "40px 50px 60px 70px 80px" at bounding box center [857, 389] width 225 height 21
drag, startPoint x: 872, startPoint y: 234, endPoint x: 716, endPoint y: 217, distance: 156.6
click at [716, 281] on form "Customizations Please fill in your personal information. Edit Intro: Please joi…" at bounding box center [796, 466] width 351 height 370
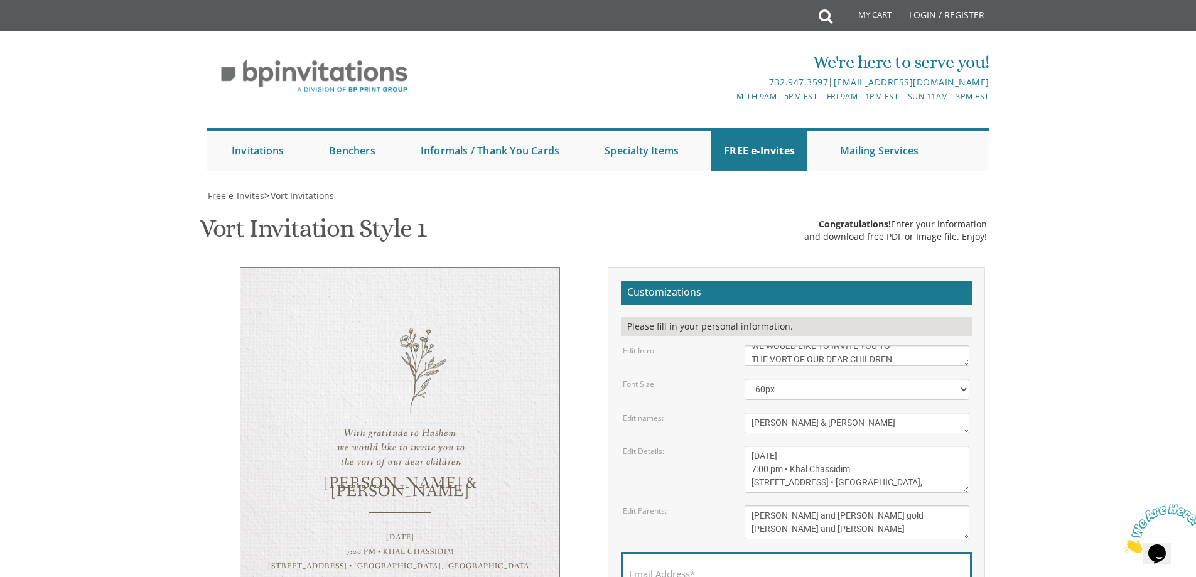
type textarea "WITH GRATITUDE TO HASHEM WE WOULD LIKE TO INVITE YOU TO THE VORT OF OUR DEAR CH…"
click at [769, 379] on select "40px 50px 60px 70px 80px" at bounding box center [857, 389] width 225 height 21
click at [692, 446] on div "Edit Details:" at bounding box center [674, 451] width 122 height 11
drag, startPoint x: 809, startPoint y: 298, endPoint x: 634, endPoint y: 294, distance: 174.6
click at [633, 412] on div "Edit names: [PERSON_NAME] & [PERSON_NAME]" at bounding box center [795, 422] width 365 height 21
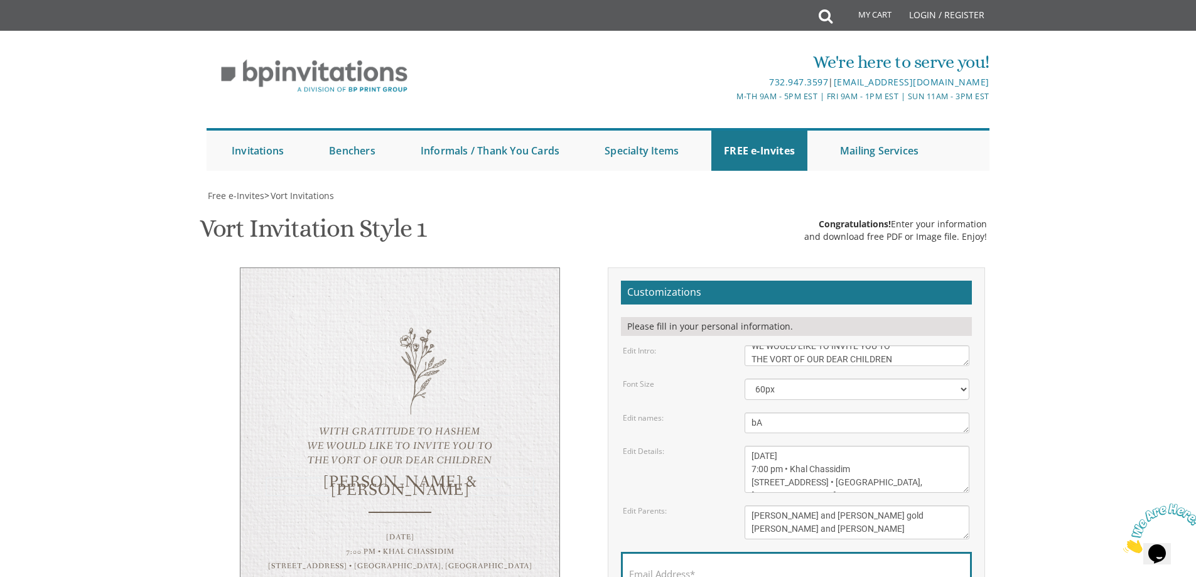
type textarea "b"
type textarea "Batsheva & Zevy"
click at [776, 446] on textarea "[DATE] 7:00 pm • Khal Chassidim [STREET_ADDRESS] • [GEOGRAPHIC_DATA], [GEOGRAPH…" at bounding box center [857, 469] width 225 height 47
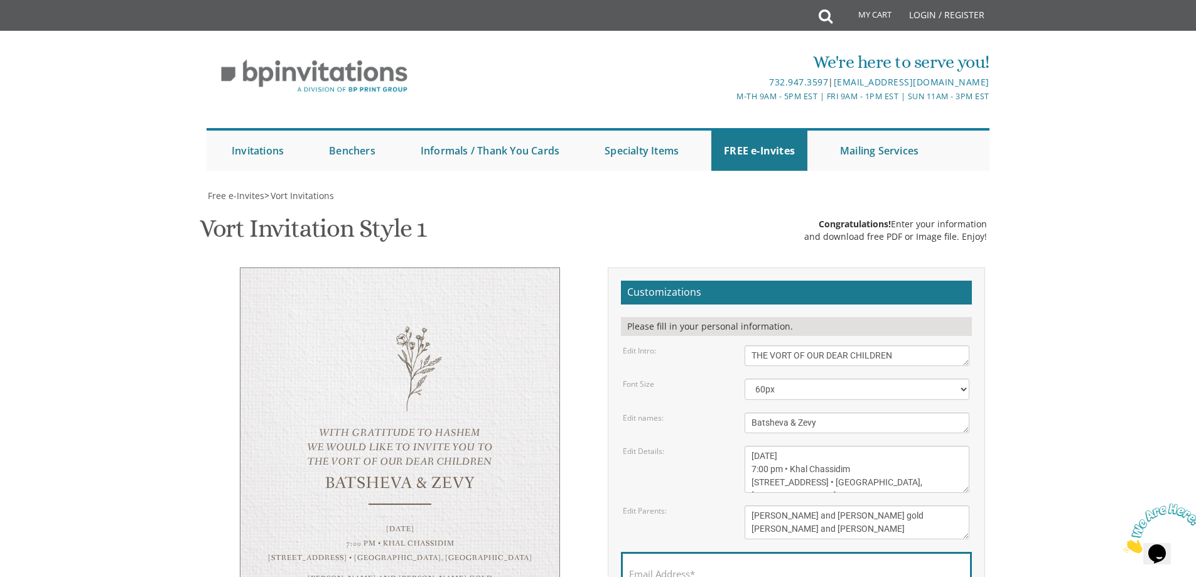
drag, startPoint x: 894, startPoint y: 356, endPoint x: 760, endPoint y: 357, distance: 133.7
click at [760, 357] on textarea "Please join us for the vort of our dear children" at bounding box center [857, 355] width 225 height 21
click at [880, 353] on textarea "Please join us for the vort of our dear children" at bounding box center [857, 355] width 225 height 21
drag, startPoint x: 870, startPoint y: 173, endPoint x: 762, endPoint y: 160, distance: 108.7
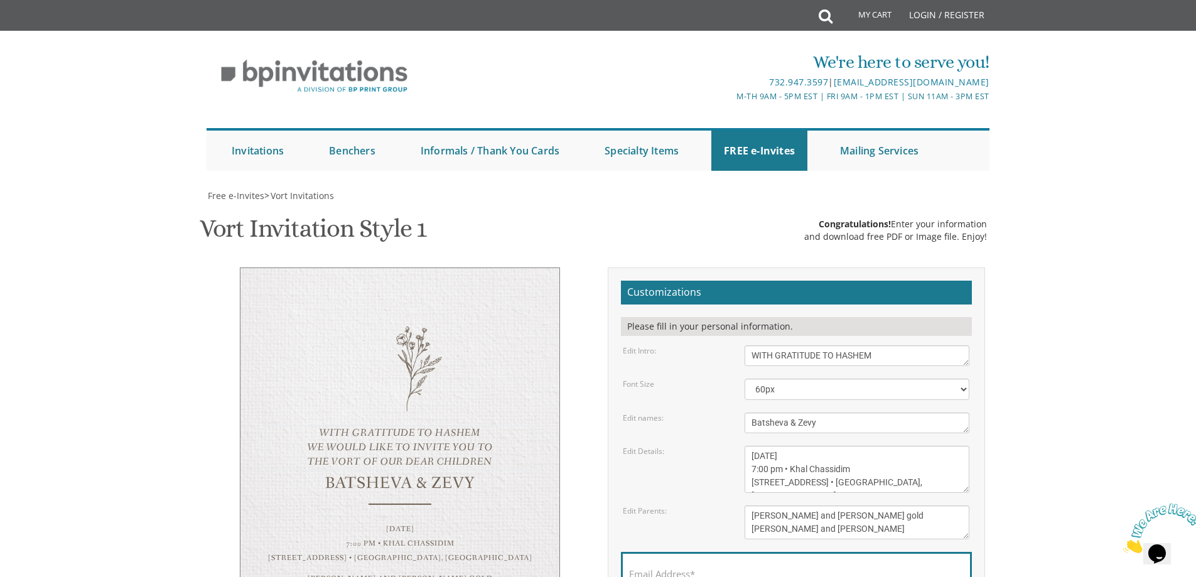
click at [762, 345] on textarea "Please join us for the vort of our dear children" at bounding box center [857, 355] width 225 height 21
type textarea "With gratitude to Hashem We would like to invite you to The vort of our dear ch…"
click at [797, 412] on textarea "[PERSON_NAME] & [PERSON_NAME]" at bounding box center [857, 422] width 225 height 21
drag, startPoint x: 838, startPoint y: 269, endPoint x: 784, endPoint y: 270, distance: 54.0
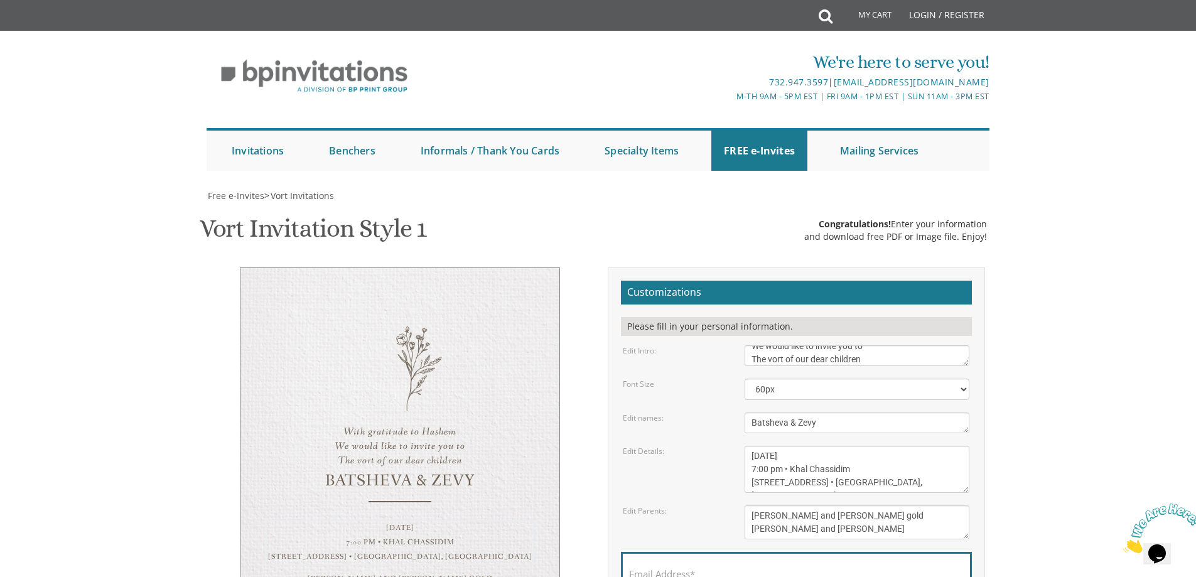
click at [784, 446] on textarea "[DATE] 7:00 pm • Khal Chassidim [STREET_ADDRESS] • [GEOGRAPHIC_DATA], [GEOGRAPH…" at bounding box center [857, 469] width 225 height 47
click at [766, 446] on textarea "[DATE] 7:00 pm • Khal Chassidim [STREET_ADDRESS] • [GEOGRAPHIC_DATA], [GEOGRAPH…" at bounding box center [857, 469] width 225 height 47
click at [772, 446] on textarea "[DATE] 7:00 pm • Khal Chassidim [STREET_ADDRESS] • [GEOGRAPHIC_DATA], [GEOGRAPH…" at bounding box center [857, 469] width 225 height 47
click at [766, 446] on textarea "[DATE] 7:00 pm • Khal Chassidim [STREET_ADDRESS] • [GEOGRAPHIC_DATA], [GEOGRAPH…" at bounding box center [857, 469] width 225 height 47
click at [763, 446] on textarea "[DATE] 7:00 pm • Khal Chassidim [STREET_ADDRESS] • [GEOGRAPHIC_DATA], [GEOGRAPH…" at bounding box center [857, 469] width 225 height 47
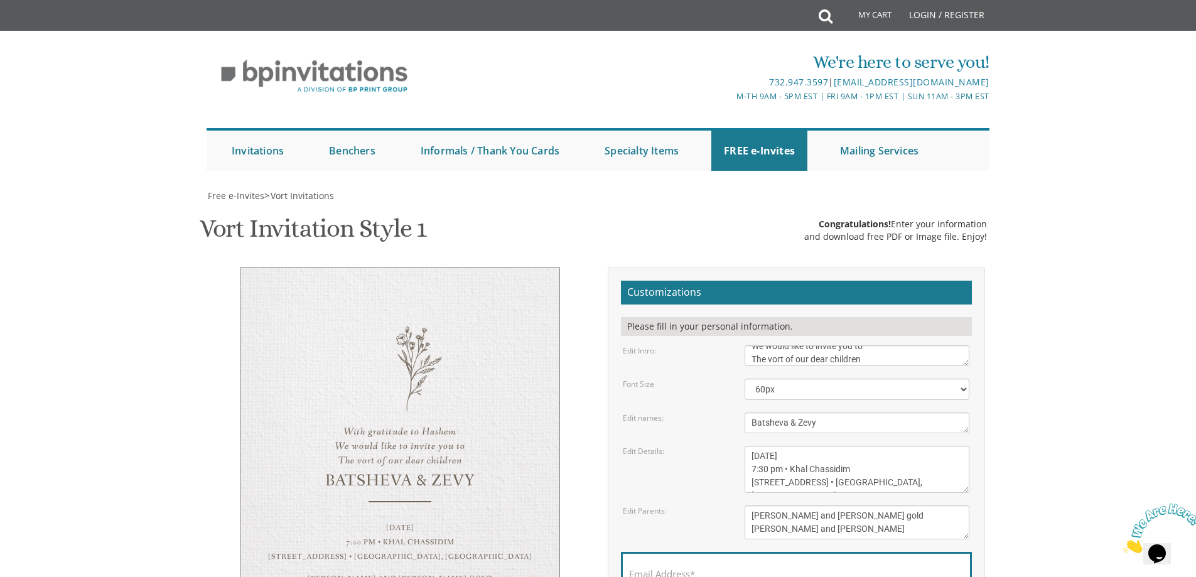
drag, startPoint x: 851, startPoint y: 283, endPoint x: 793, endPoint y: 284, distance: 57.8
click at [793, 446] on textarea "[DATE] 7:00 pm • Khal Chassidim [STREET_ADDRESS] • [GEOGRAPHIC_DATA], [GEOGRAPH…" at bounding box center [857, 469] width 225 height 47
drag, startPoint x: 813, startPoint y: 296, endPoint x: 747, endPoint y: 297, distance: 65.9
click at [747, 446] on textarea "[DATE] 7:00 pm • Khal Chassidim [STREET_ADDRESS] • [GEOGRAPHIC_DATA], [GEOGRAPH…" at bounding box center [857, 469] width 225 height 47
drag, startPoint x: 952, startPoint y: 298, endPoint x: 891, endPoint y: 301, distance: 60.3
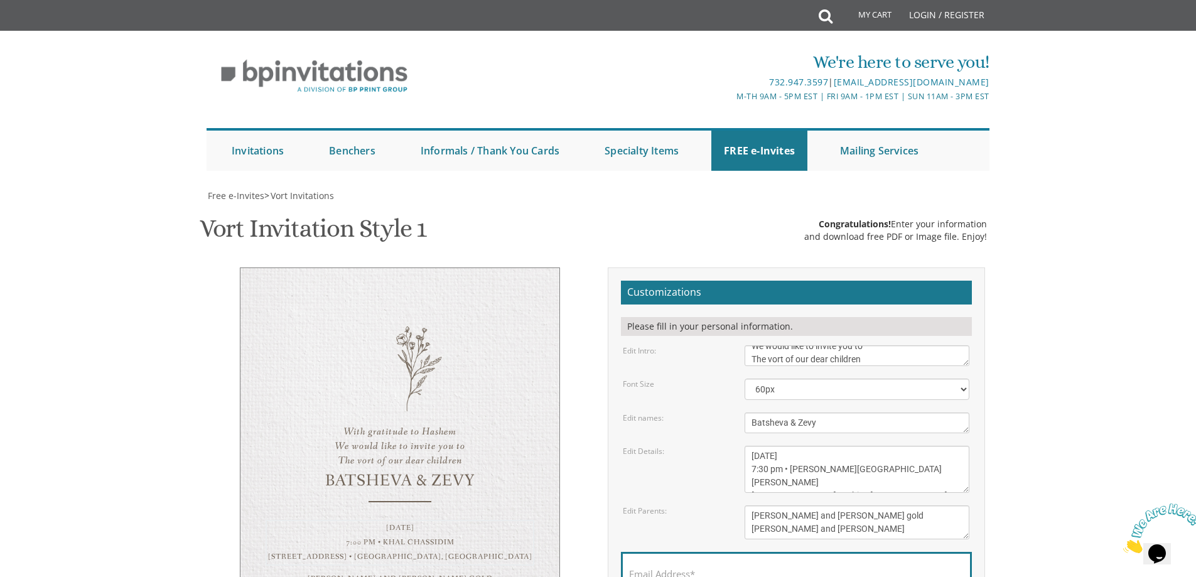
click at [891, 446] on textarea "[DATE] 7:00 pm • Khal Chassidim [STREET_ADDRESS] • [GEOGRAPHIC_DATA], [GEOGRAPH…" at bounding box center [857, 469] width 225 height 47
type textarea "[DATE] 7:30 pm • [PERSON_NAME][GEOGRAPHIC_DATA][PERSON_NAME] [GEOGRAPHIC_DATA] …"
drag, startPoint x: 877, startPoint y: 345, endPoint x: 746, endPoint y: 318, distance: 133.2
click at [747, 505] on textarea "[PERSON_NAME] and [PERSON_NAME] gold [PERSON_NAME] and [PERSON_NAME]" at bounding box center [857, 522] width 225 height 34
type textarea "[DEMOGRAPHIC_DATA] and [PERSON_NAME] and [PERSON_NAME]"
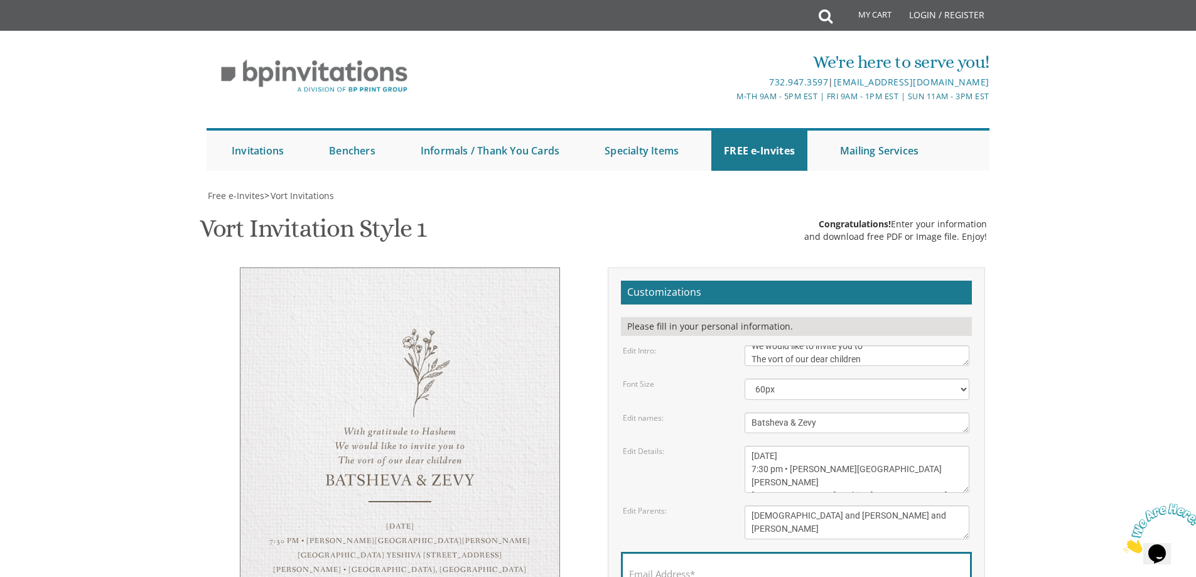
click at [692, 568] on label "Email Address*" at bounding box center [662, 574] width 66 height 13
click at [692, 573] on input "Email Address*" at bounding box center [796, 581] width 335 height 16
click at [762, 345] on textarea "Please join us for the vort of our dear children" at bounding box center [857, 355] width 225 height 21
click at [853, 345] on textarea "Please join us for the vort of our dear children" at bounding box center [857, 355] width 225 height 21
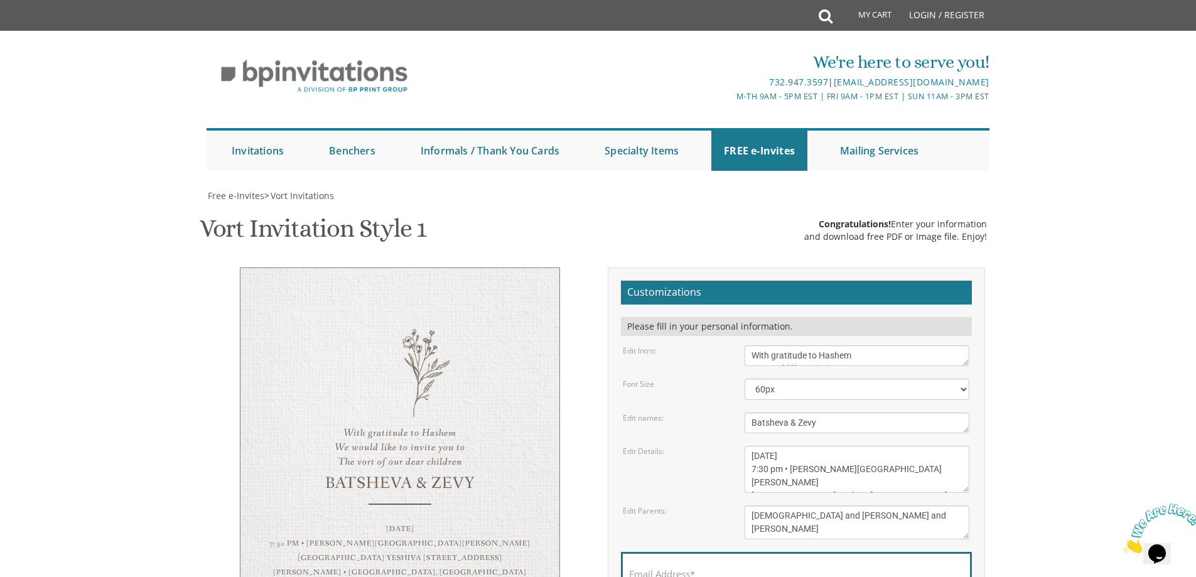
scroll to position [9, 0]
click at [759, 345] on textarea "Please join us for the vort of our dear children" at bounding box center [857, 355] width 225 height 21
click at [758, 345] on textarea "Please join us for the vort of our dear children" at bounding box center [857, 355] width 225 height 21
type textarea "With gratitude to Hashem we would like to invite you to the vort of our dear ch…"
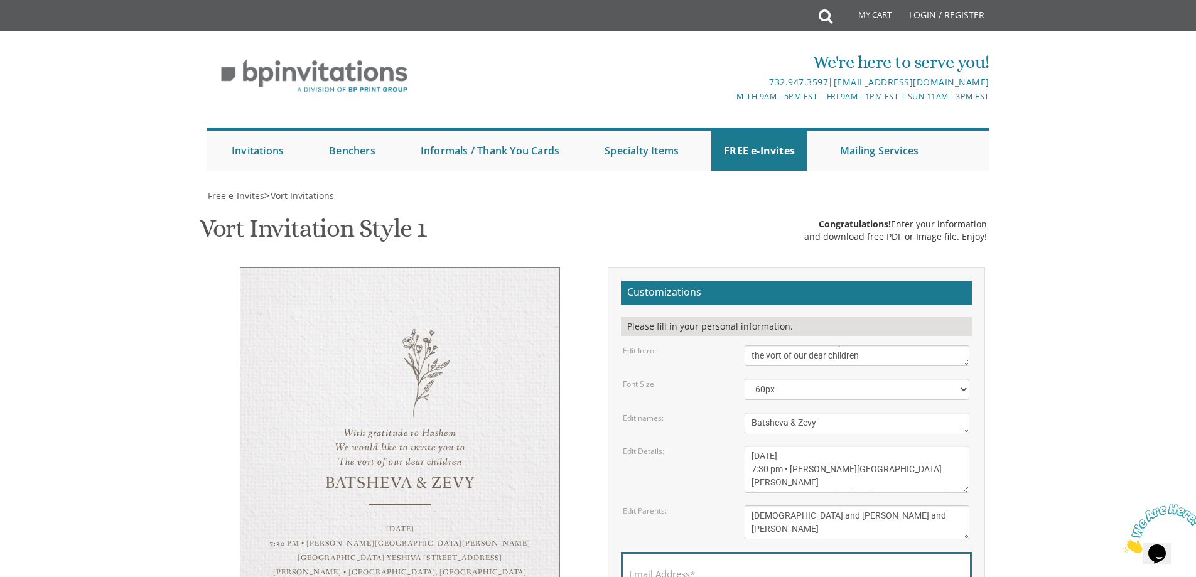
click at [784, 446] on textarea "[DATE] 7:00 pm • Khal Chassidim [STREET_ADDRESS] • [GEOGRAPHIC_DATA], [GEOGRAPH…" at bounding box center [857, 469] width 225 height 47
click at [783, 379] on select "40px 50px 60px 70px 80px" at bounding box center [857, 389] width 225 height 21
click at [745, 379] on select "40px 50px 60px 70px 80px" at bounding box center [857, 389] width 225 height 21
click at [782, 379] on select "40px 50px 60px 70px 80px" at bounding box center [857, 389] width 225 height 21
click at [745, 379] on select "40px 50px 60px 70px 80px" at bounding box center [857, 389] width 225 height 21
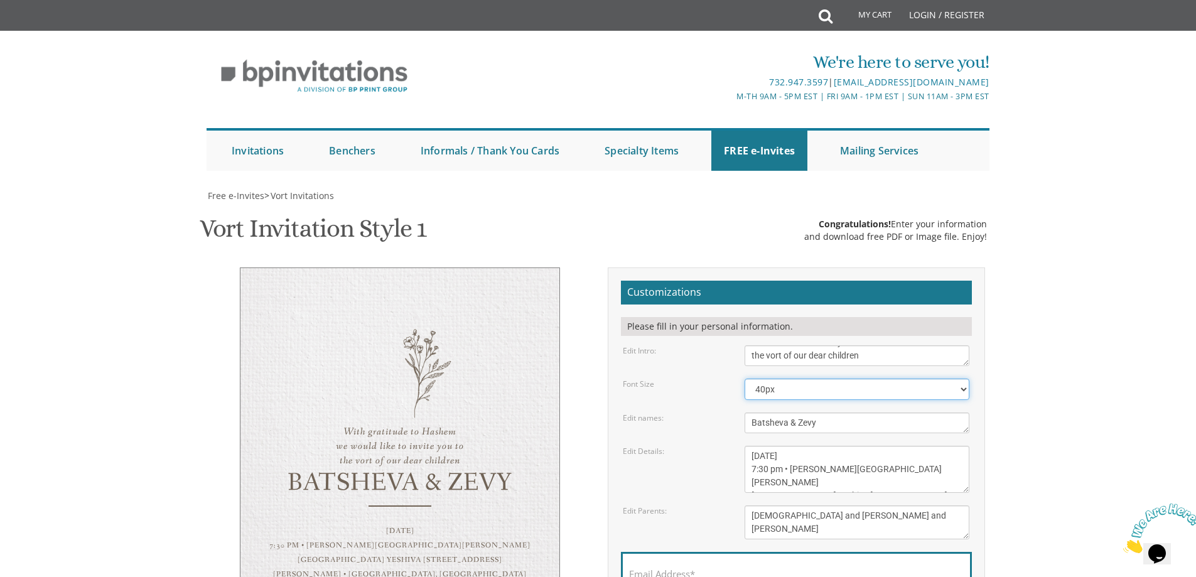
click at [782, 379] on select "40px 50px 60px 70px 80px" at bounding box center [857, 389] width 225 height 21
click at [745, 379] on select "40px 50px 60px 70px 80px" at bounding box center [857, 389] width 225 height 21
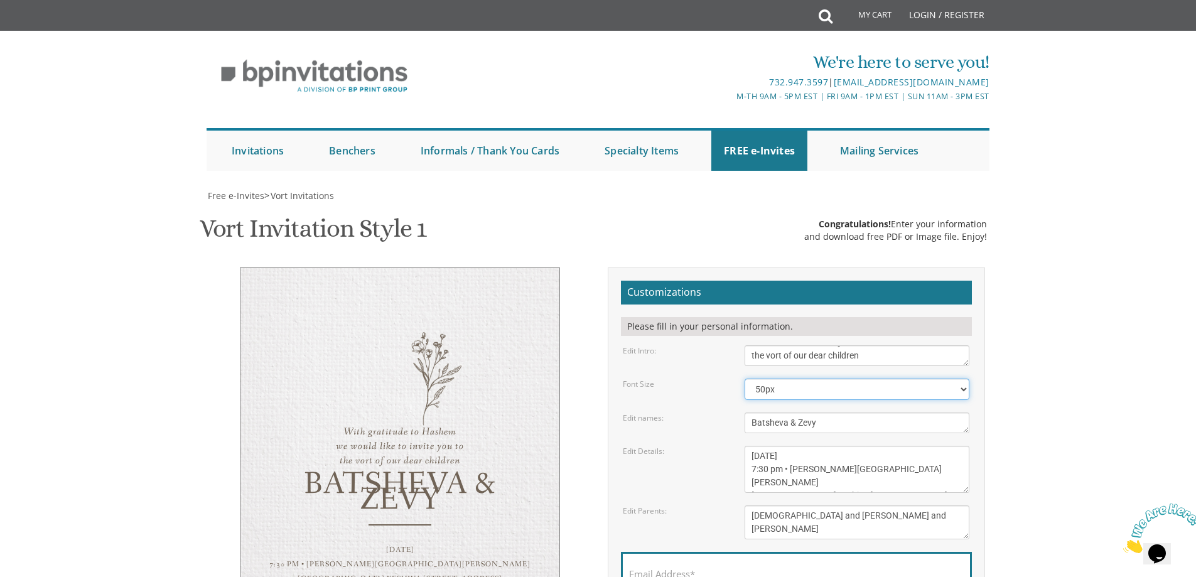
drag, startPoint x: 781, startPoint y: 200, endPoint x: 773, endPoint y: 210, distance: 12.9
click at [781, 379] on select "40px 50px 60px 70px 80px" at bounding box center [857, 389] width 225 height 21
click at [745, 379] on select "40px 50px 60px 70px 80px" at bounding box center [857, 389] width 225 height 21
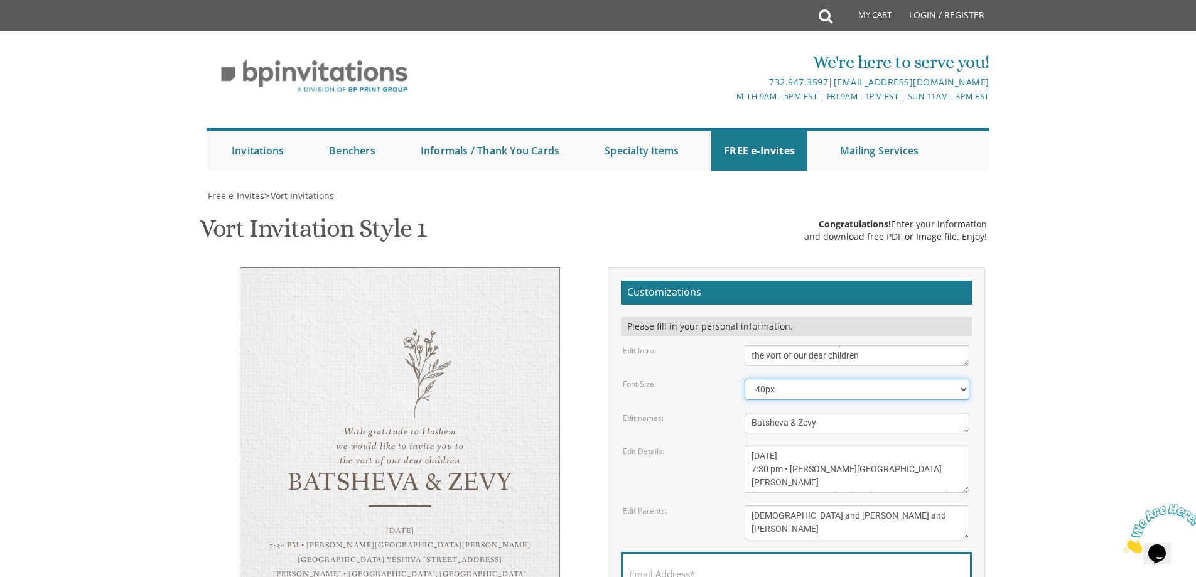
click at [770, 379] on select "40px 50px 60px 70px 80px" at bounding box center [857, 389] width 225 height 21
click at [745, 379] on select "40px 50px 60px 70px 80px" at bounding box center [857, 389] width 225 height 21
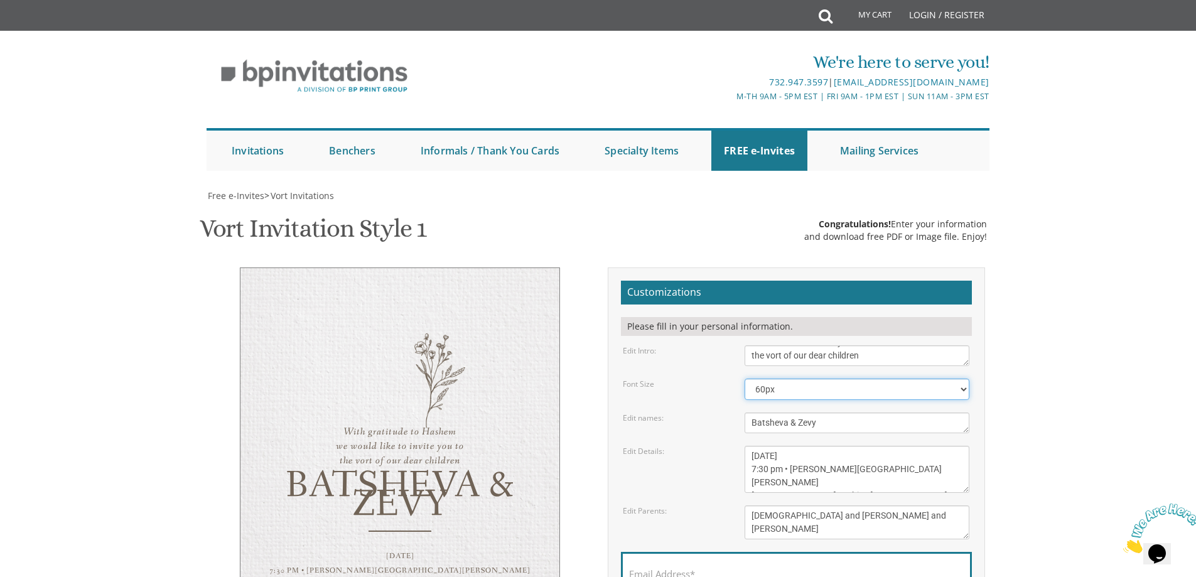
click at [772, 379] on select "40px 50px 60px 70px 80px" at bounding box center [857, 389] width 225 height 21
select select "40px"
click at [745, 379] on select "40px 50px 60px 70px 80px" at bounding box center [857, 389] width 225 height 21
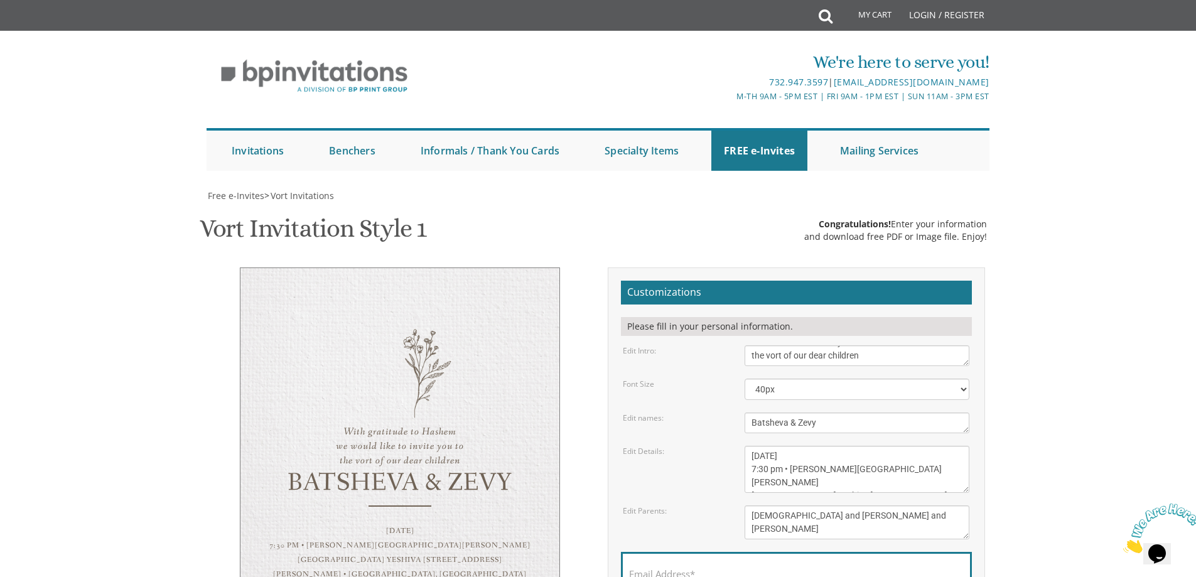
drag, startPoint x: 729, startPoint y: 408, endPoint x: 719, endPoint y: 383, distance: 27.0
click at [729, 552] on div "Email Address*" at bounding box center [796, 577] width 351 height 50
click at [718, 552] on div "Email Address*" at bounding box center [796, 577] width 351 height 50
click at [679, 568] on label "Email Address*" at bounding box center [662, 574] width 66 height 13
click at [679, 573] on input "Email Address*" at bounding box center [796, 581] width 335 height 16
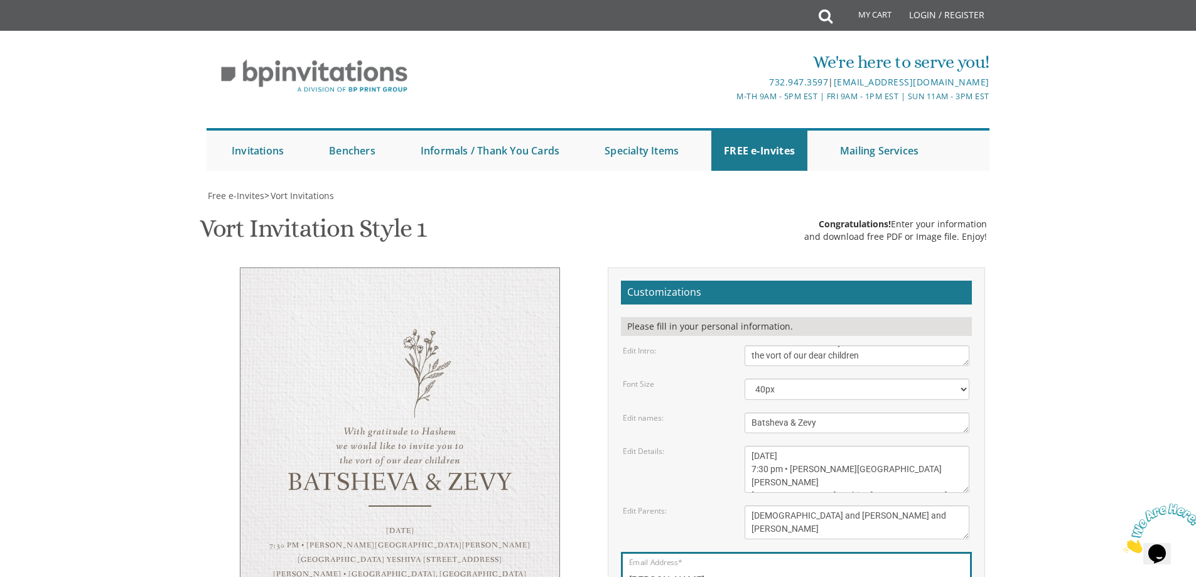
type input "[EMAIL_ADDRESS][DOMAIN_NAME]"
click at [1031, 408] on body "My Cart Total: View Cart Item(s) Submit My Cart Total: View Cart Item(s) Login …" at bounding box center [598, 503] width 1196 height 1006
drag, startPoint x: 821, startPoint y: 245, endPoint x: 656, endPoint y: 250, distance: 164.6
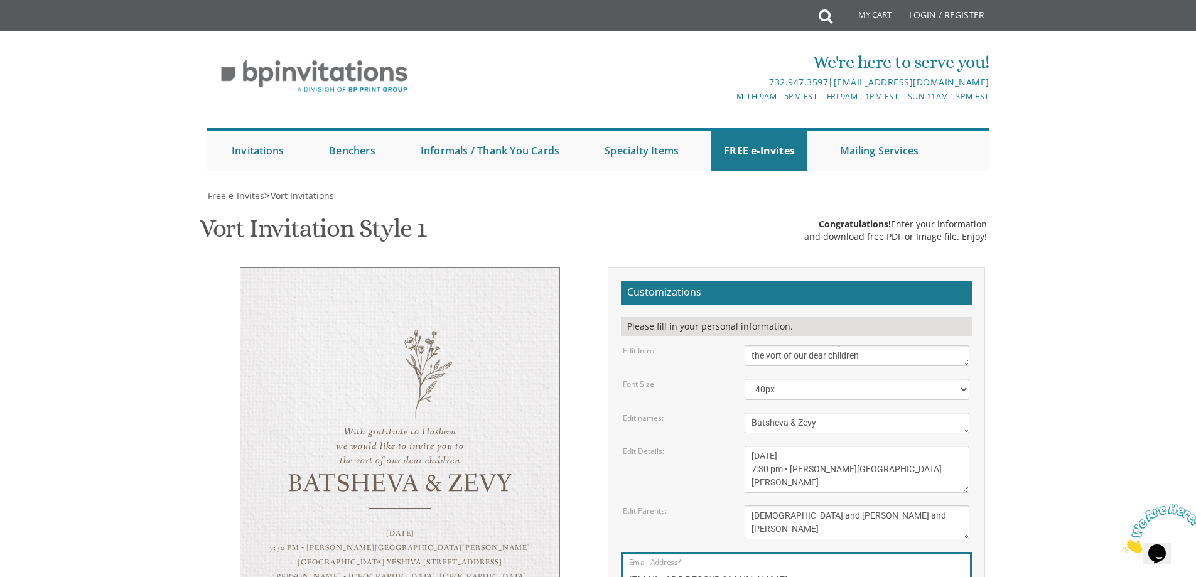
click at [656, 412] on div "Edit names: [PERSON_NAME] & [PERSON_NAME]" at bounding box center [795, 422] width 365 height 21
type textarea "Zevy & [PERSON_NAME]"
click at [880, 446] on textarea "[DATE] 7:00 pm • Khal Chassidim [STREET_ADDRESS] • [GEOGRAPHIC_DATA], [GEOGRAPH…" at bounding box center [857, 469] width 225 height 47
